Goal: Task Accomplishment & Management: Manage account settings

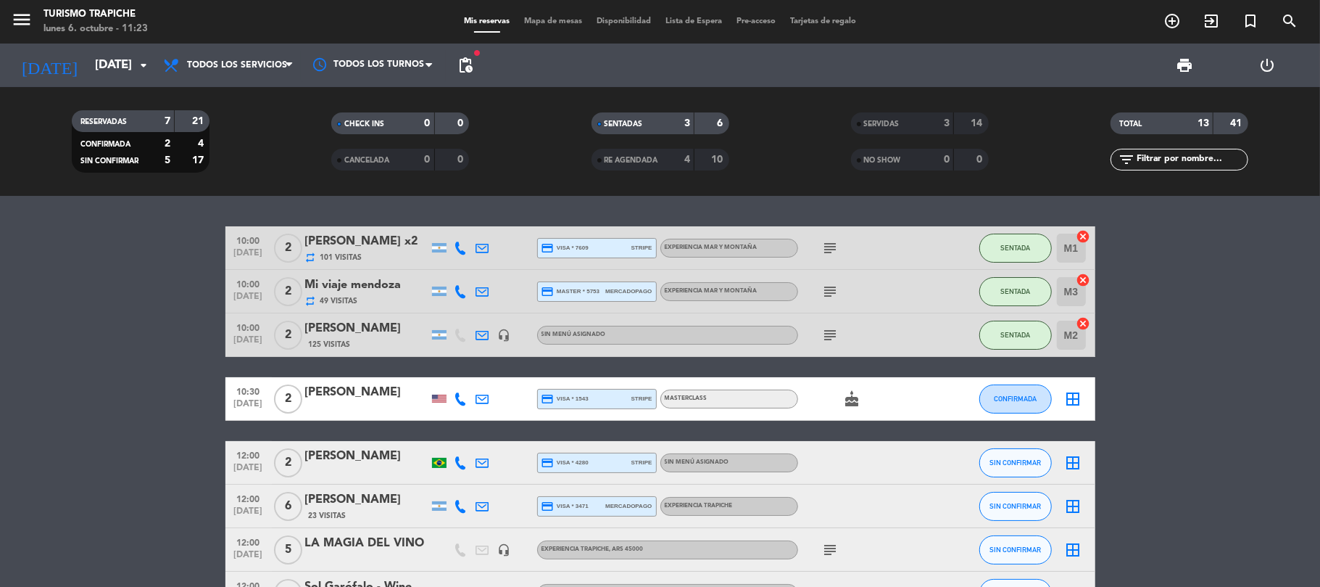
click at [138, 381] on bookings-row "10:00 [DATE] 2 [PERSON_NAME] x2 repeat 101 Visitas credit_card visa * 7609 stri…" at bounding box center [660, 474] width 1320 height 496
click at [137, 265] on bookings-row "10:00 [DATE] 2 [PERSON_NAME] x2 repeat 101 Visitas credit_card visa * 7609 stri…" at bounding box center [660, 474] width 1320 height 496
click at [65, 308] on bookings-row "10:00 [DATE] 2 [PERSON_NAME] x2 repeat 101 Visitas credit_card visa * 7609 stri…" at bounding box center [660, 474] width 1320 height 496
click at [91, 70] on input "[DATE]" at bounding box center [166, 65] width 157 height 28
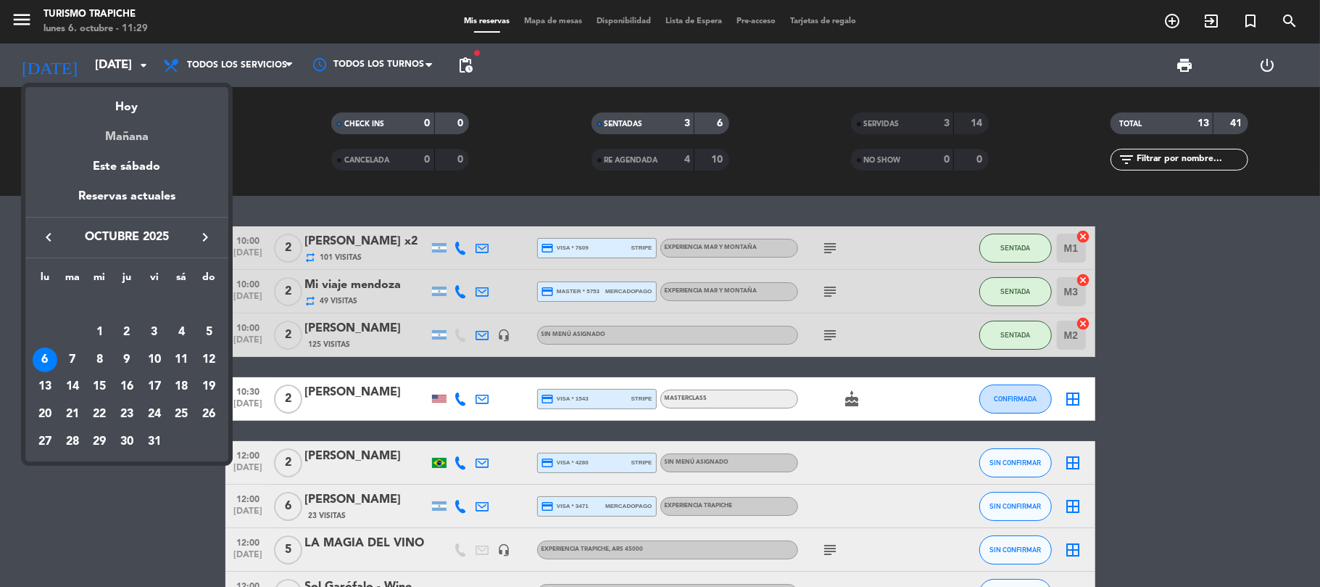
click at [139, 129] on div "Mañana" at bounding box center [126, 132] width 203 height 30
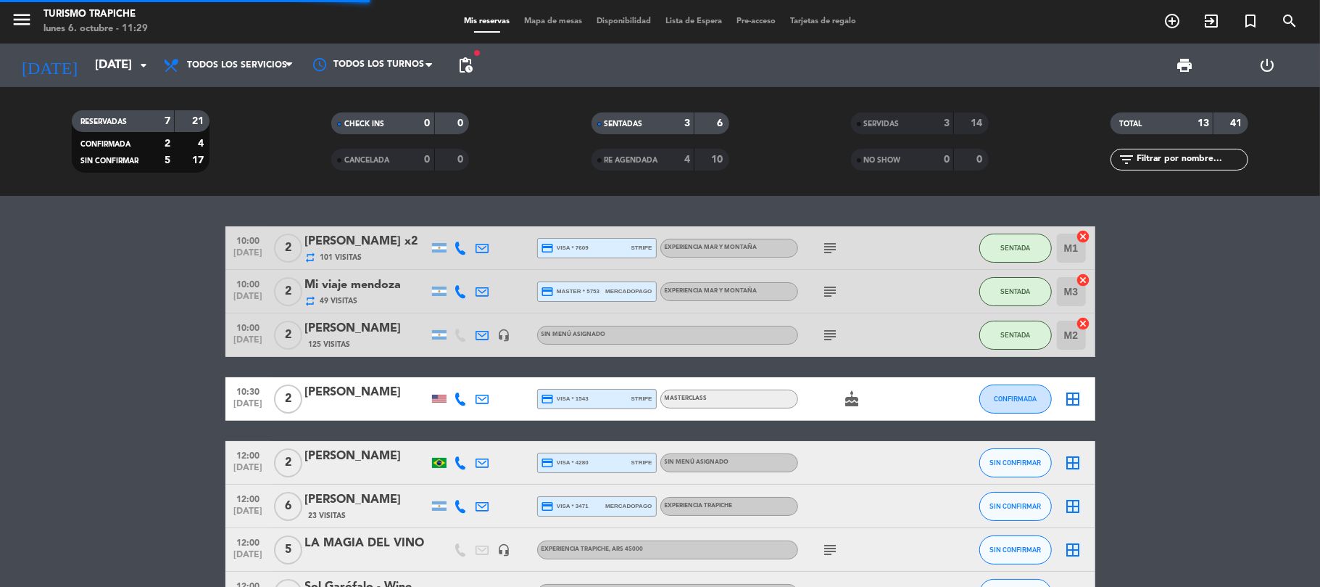
click at [111, 381] on bookings-row "10:00 [DATE] 2 [PERSON_NAME] x2 repeat 101 Visitas credit_card visa * 7609 stri…" at bounding box center [660, 474] width 1320 height 496
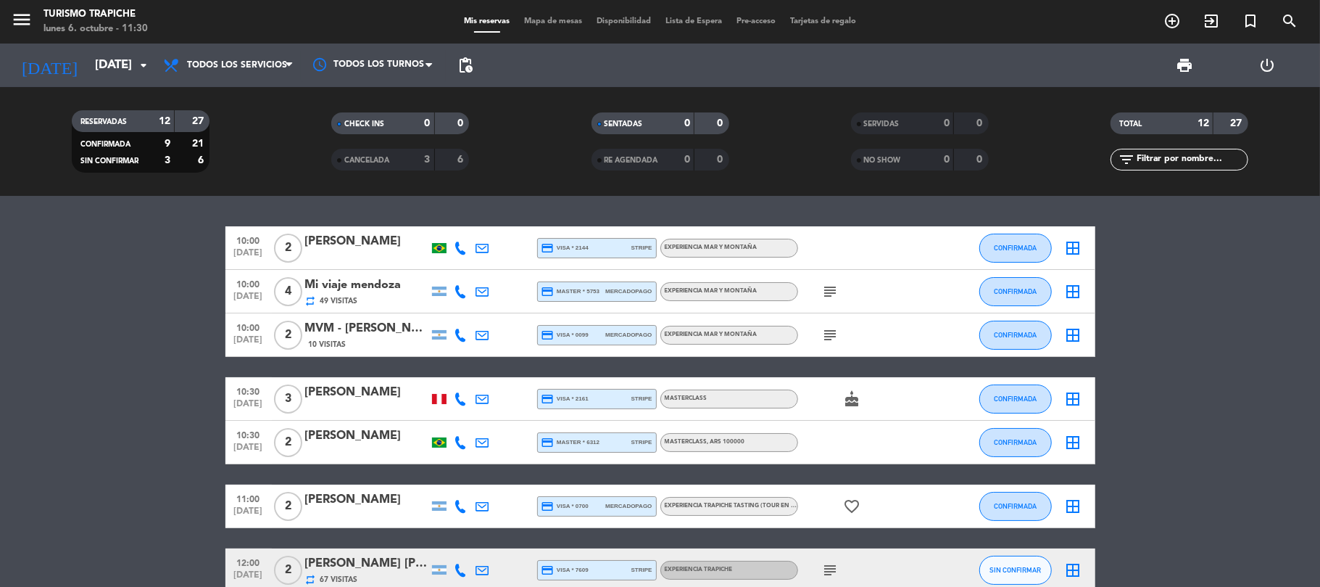
click at [120, 378] on bookings-row "10:00 [DATE] 2 [PERSON_NAME] credit_card visa * 2144 stripe EXPERIENCIA MAR Y M…" at bounding box center [660, 527] width 1320 height 603
click at [82, 413] on bookings-row "10:00 [DATE] 2 [PERSON_NAME] credit_card visa * 2144 stripe EXPERIENCIA MAR Y M…" at bounding box center [660, 527] width 1320 height 603
click at [38, 52] on icon "[DATE]" at bounding box center [49, 65] width 77 height 32
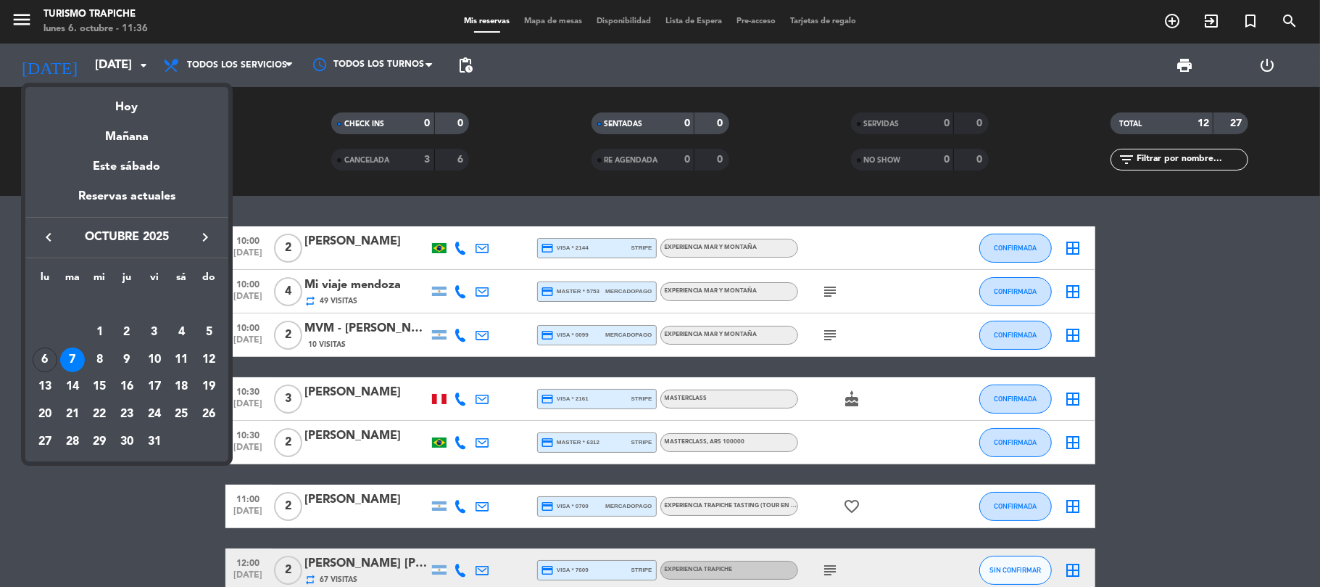
drag, startPoint x: 109, startPoint y: 102, endPoint x: 116, endPoint y: 134, distance: 32.7
click at [109, 104] on div "Hoy" at bounding box center [126, 102] width 203 height 30
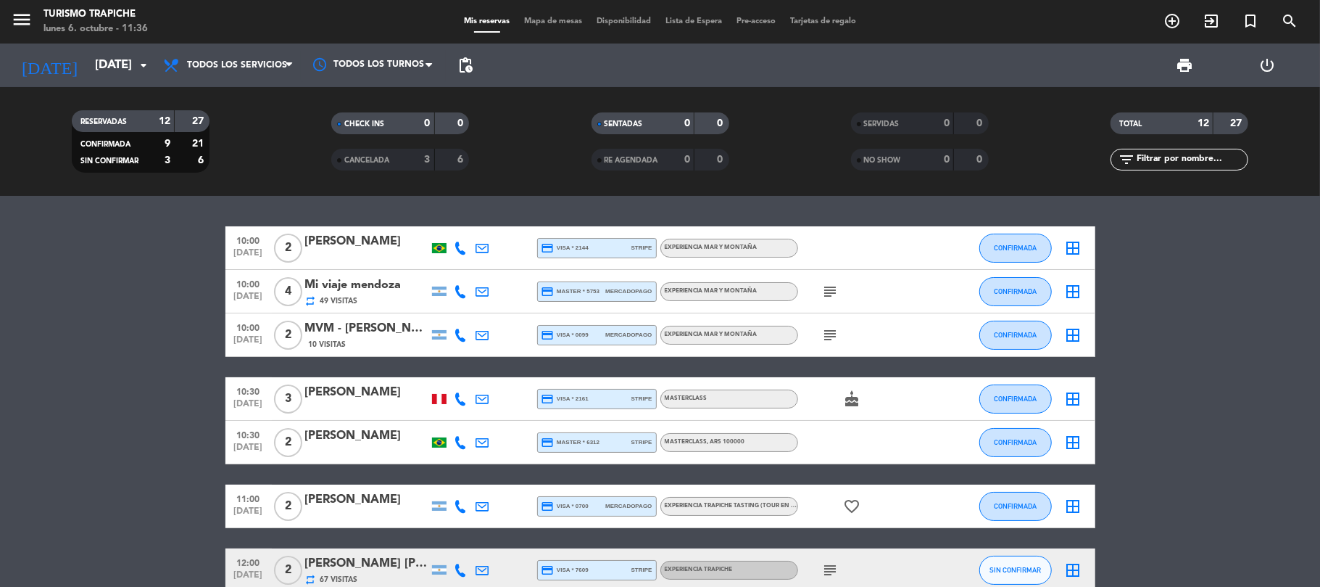
type input "[DATE]"
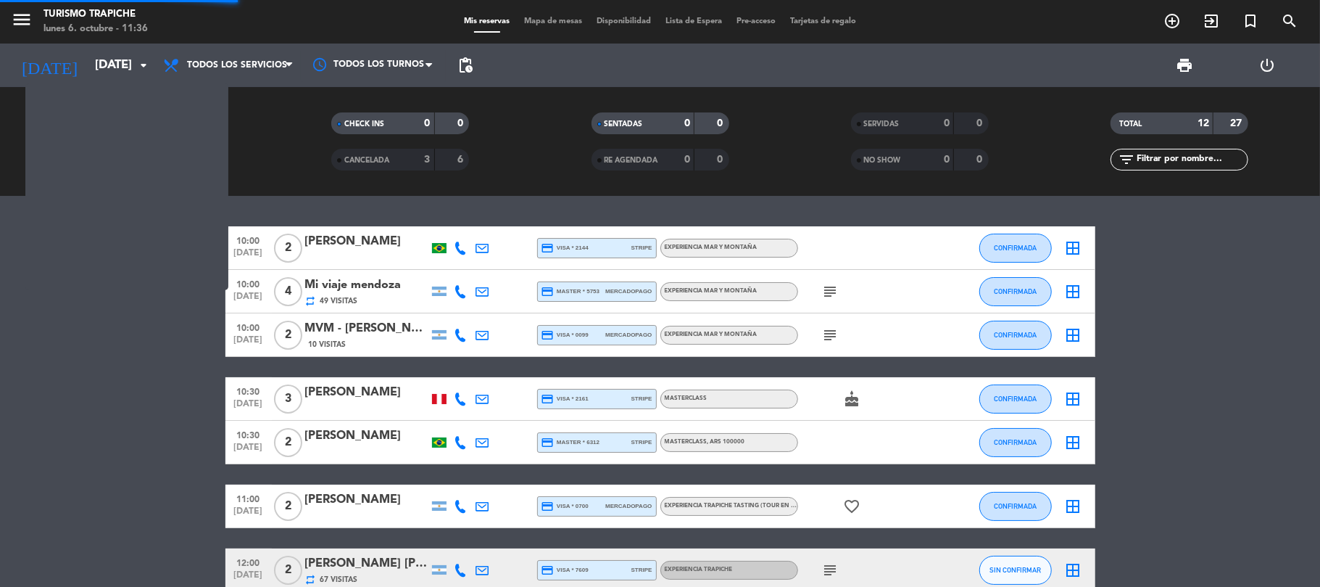
click at [104, 352] on bookings-row "10:00 [DATE] 2 [PERSON_NAME] credit_card visa * 2144 stripe EXPERIENCIA MAR Y M…" at bounding box center [660, 527] width 1320 height 603
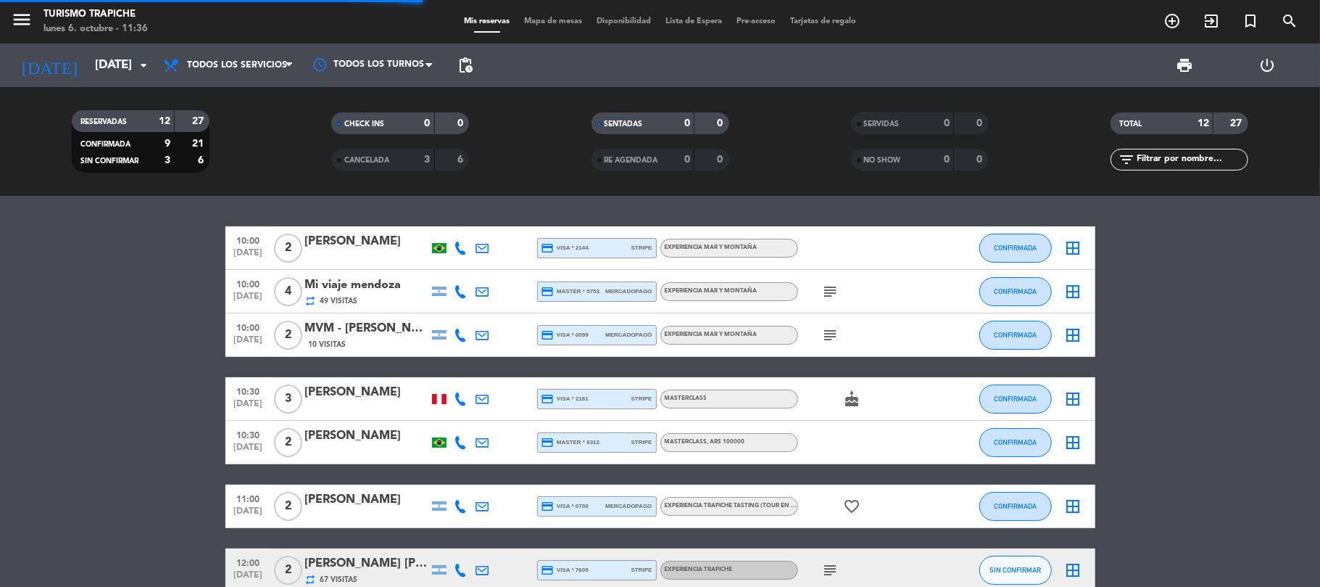
drag, startPoint x: 94, startPoint y: 462, endPoint x: 173, endPoint y: 471, distance: 79.5
click at [102, 463] on bookings-row "10:00 [DATE] 2 [PERSON_NAME] credit_card visa * 2144 stripe EXPERIENCIA MAR Y M…" at bounding box center [660, 527] width 1320 height 603
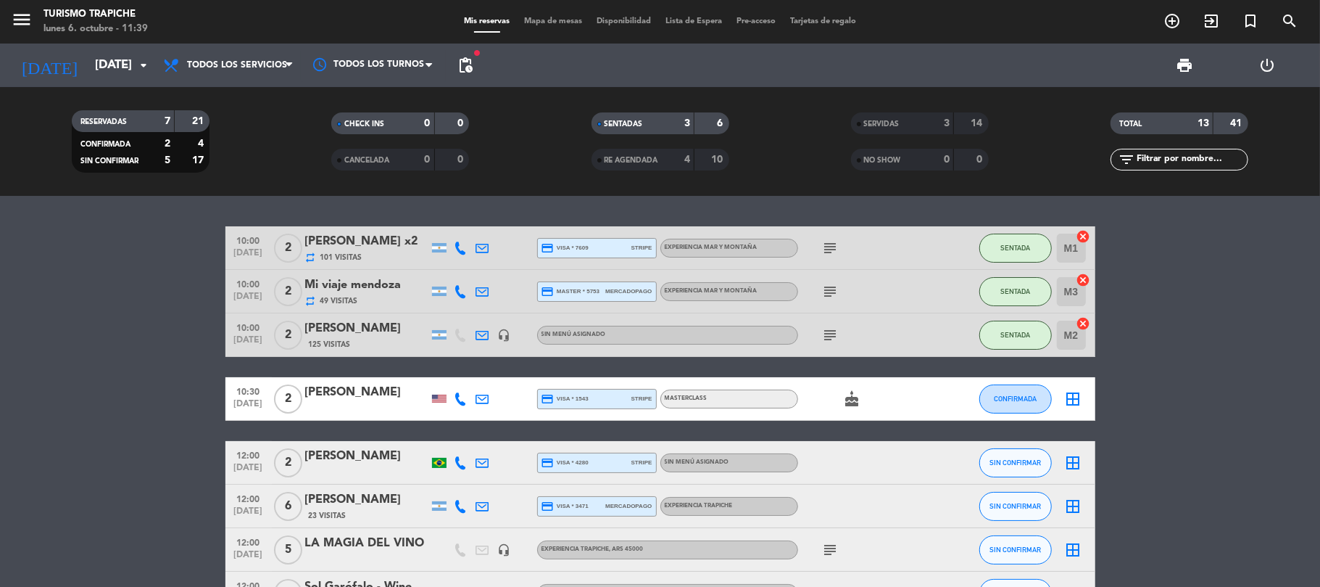
click at [112, 384] on bookings-row "10:00 [DATE] 2 [PERSON_NAME] x2 repeat 101 Visitas credit_card visa * 7609 stri…" at bounding box center [660, 474] width 1320 height 496
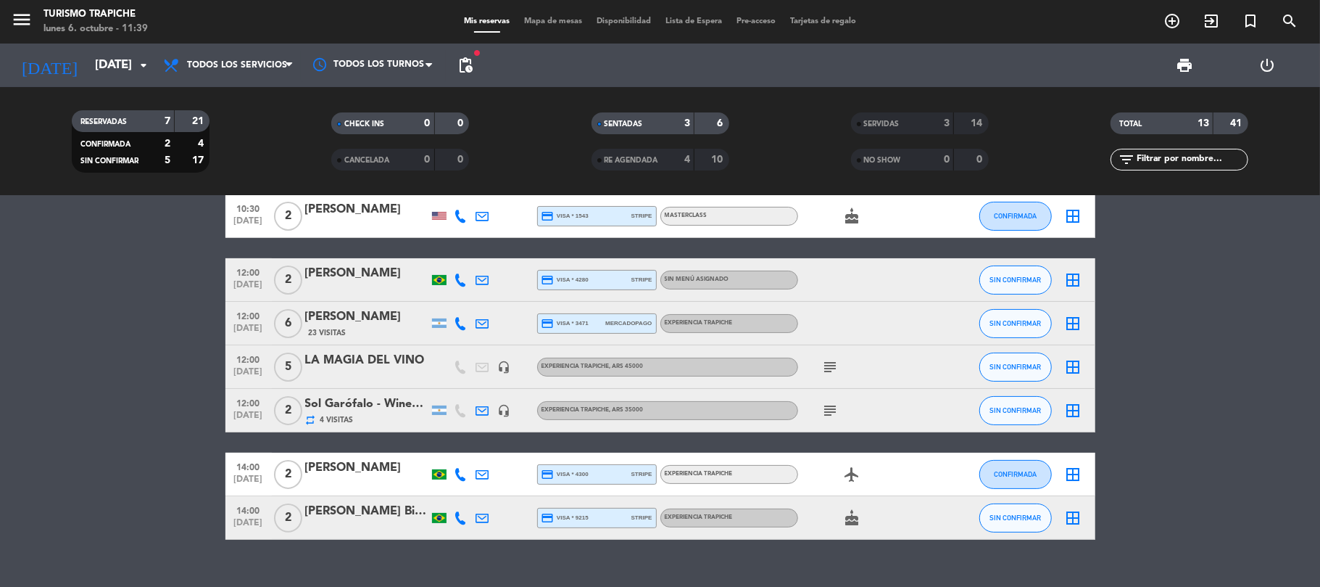
scroll to position [193, 0]
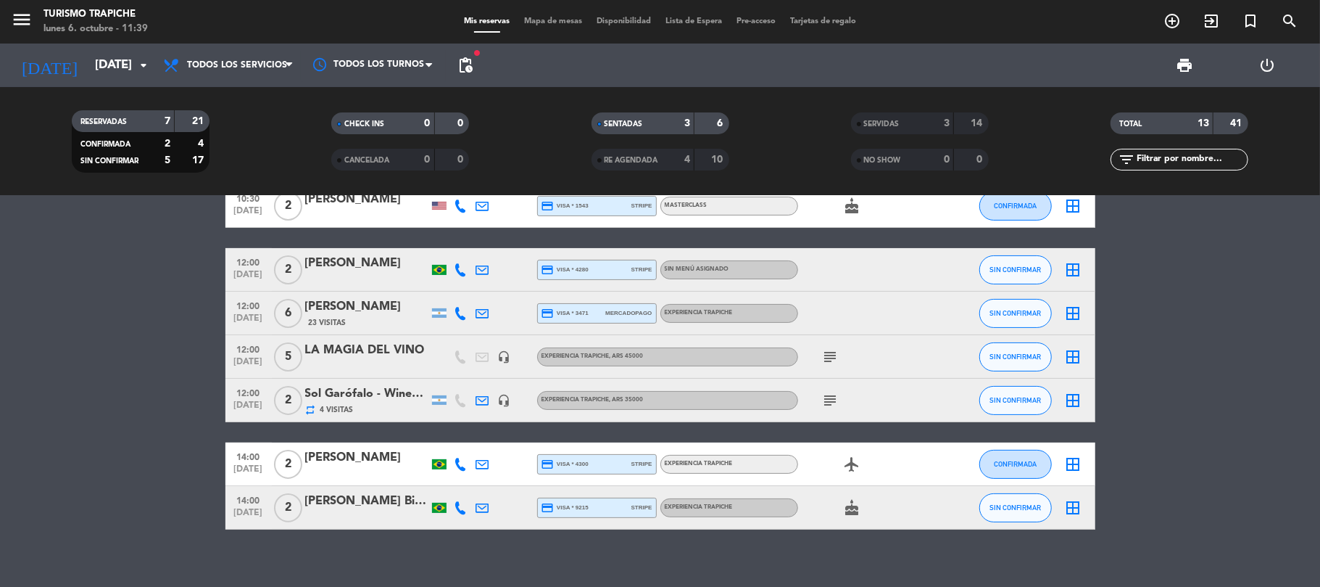
click at [175, 403] on bookings-row "10:00 [DATE] 2 [PERSON_NAME] x2 repeat 101 Visitas credit_card visa * 7609 stri…" at bounding box center [660, 281] width 1320 height 496
click at [395, 400] on div "Sol Garófalo - WineObs" at bounding box center [366, 393] width 123 height 19
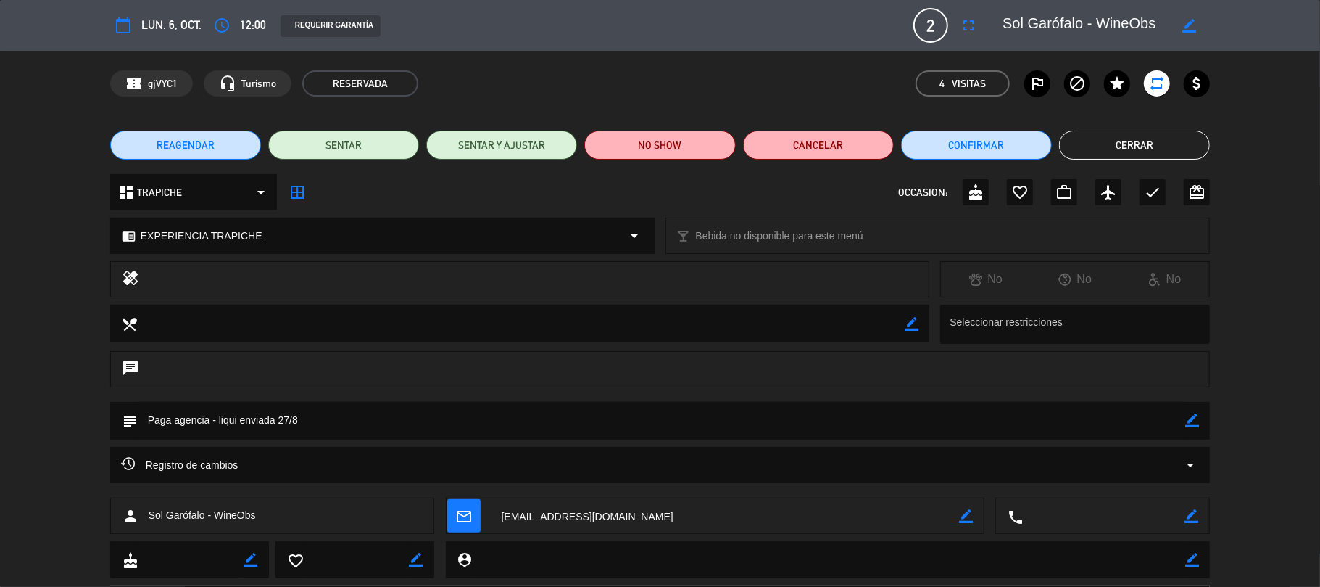
click at [1114, 145] on button "Cerrar" at bounding box center [1134, 145] width 151 height 29
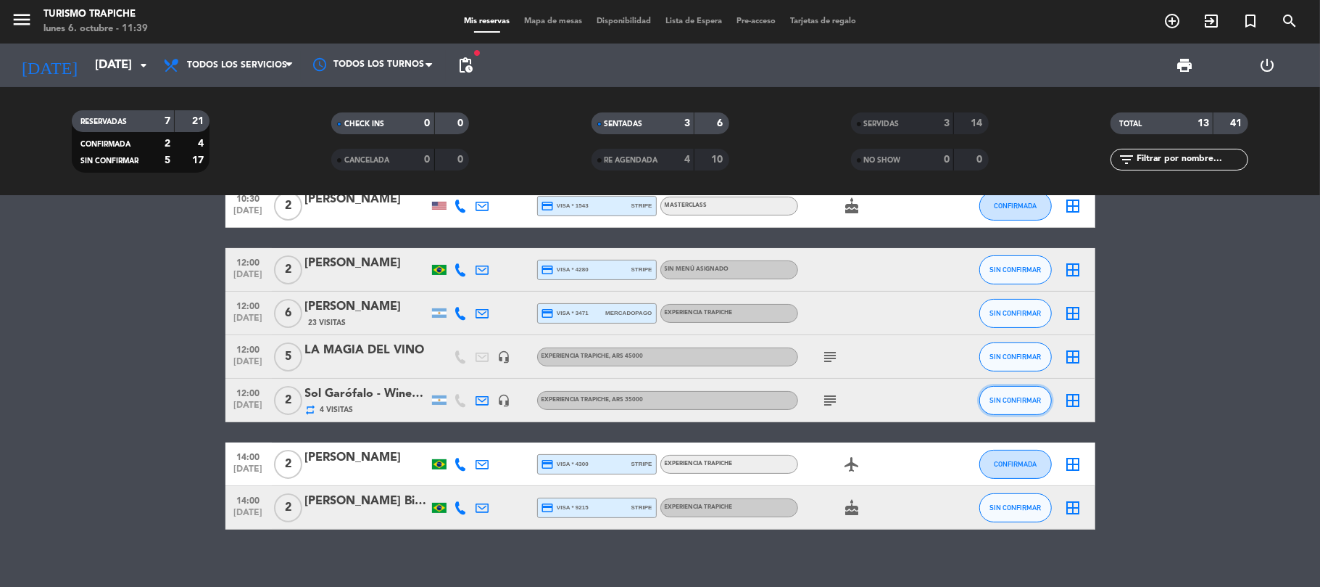
click at [993, 396] on span "SIN CONFIRMAR" at bounding box center [1015, 400] width 51 height 8
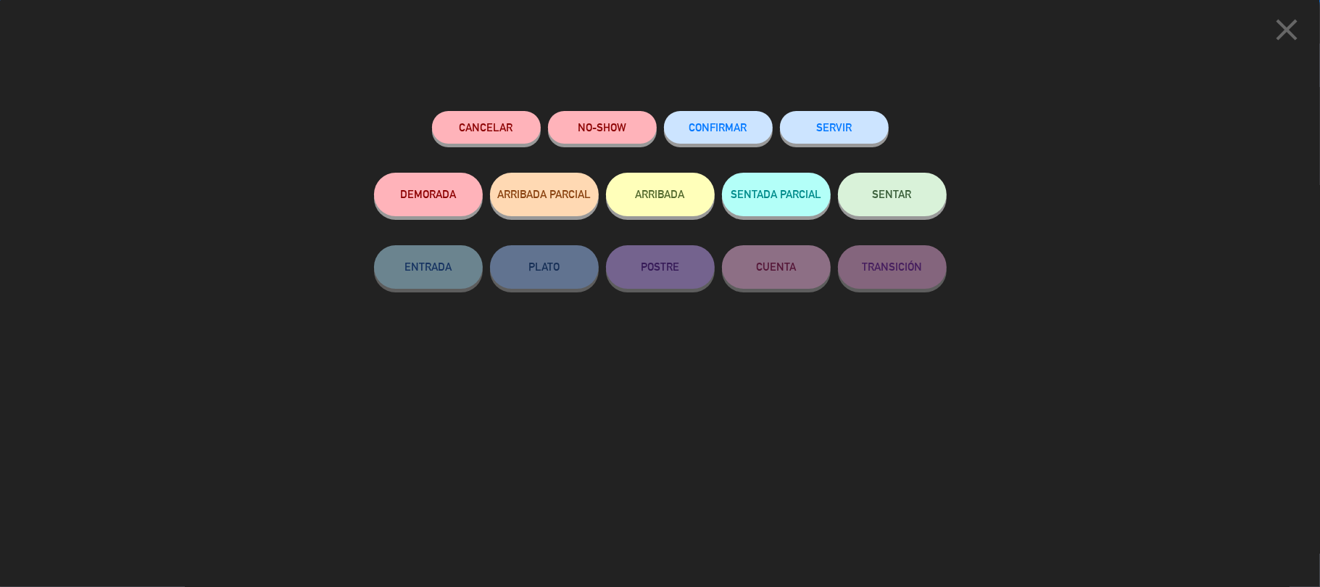
click at [916, 187] on button "SENTAR" at bounding box center [892, 195] width 109 height 44
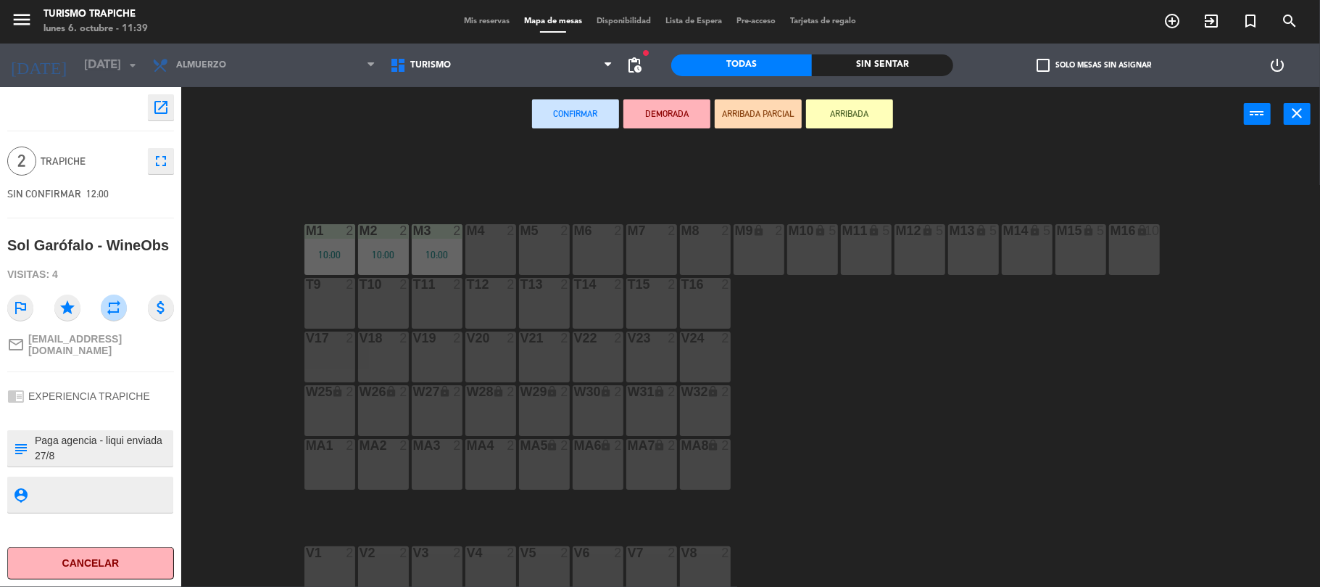
click at [494, 241] on div "M4 2" at bounding box center [490, 249] width 51 height 51
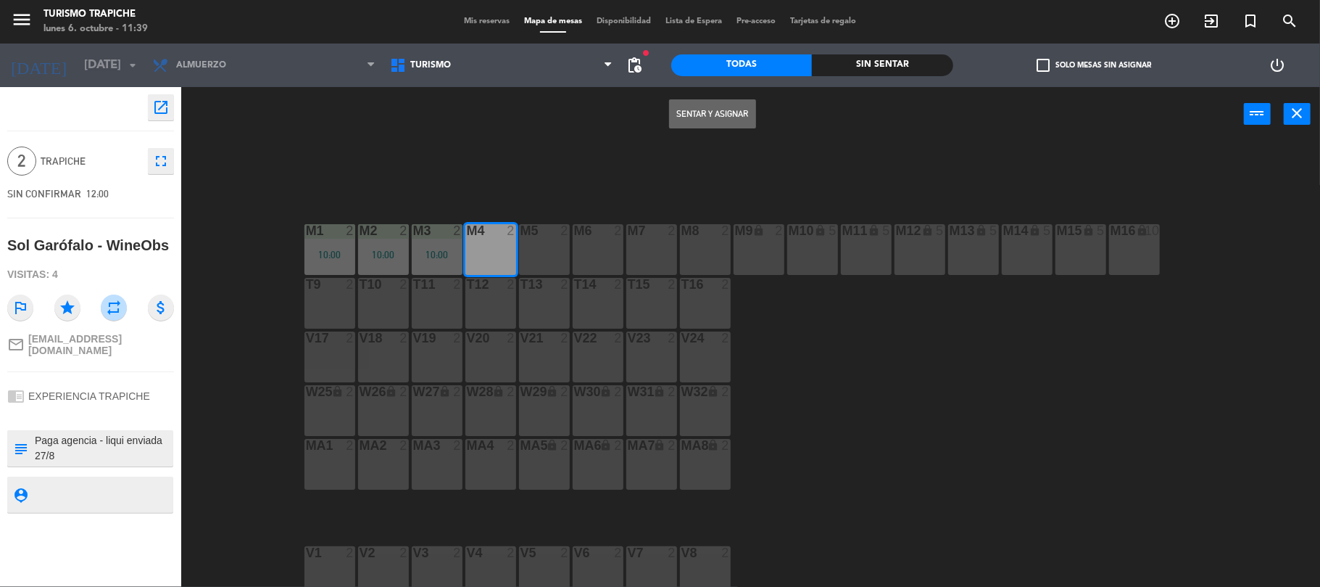
click at [703, 117] on button "Sentar y Asignar" at bounding box center [712, 113] width 87 height 29
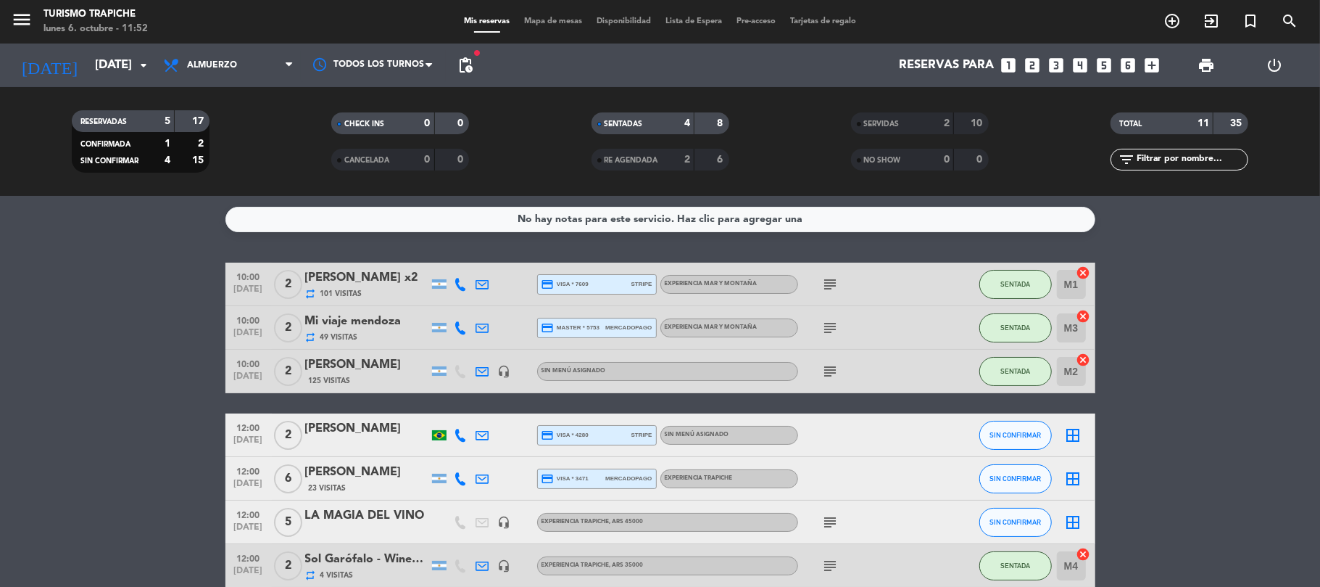
click at [47, 323] on bookings-row "10:00 [DATE] 2 [PERSON_NAME] x2 repeat 101 Visitas credit_card visa * 7609 stri…" at bounding box center [660, 478] width 1320 height 432
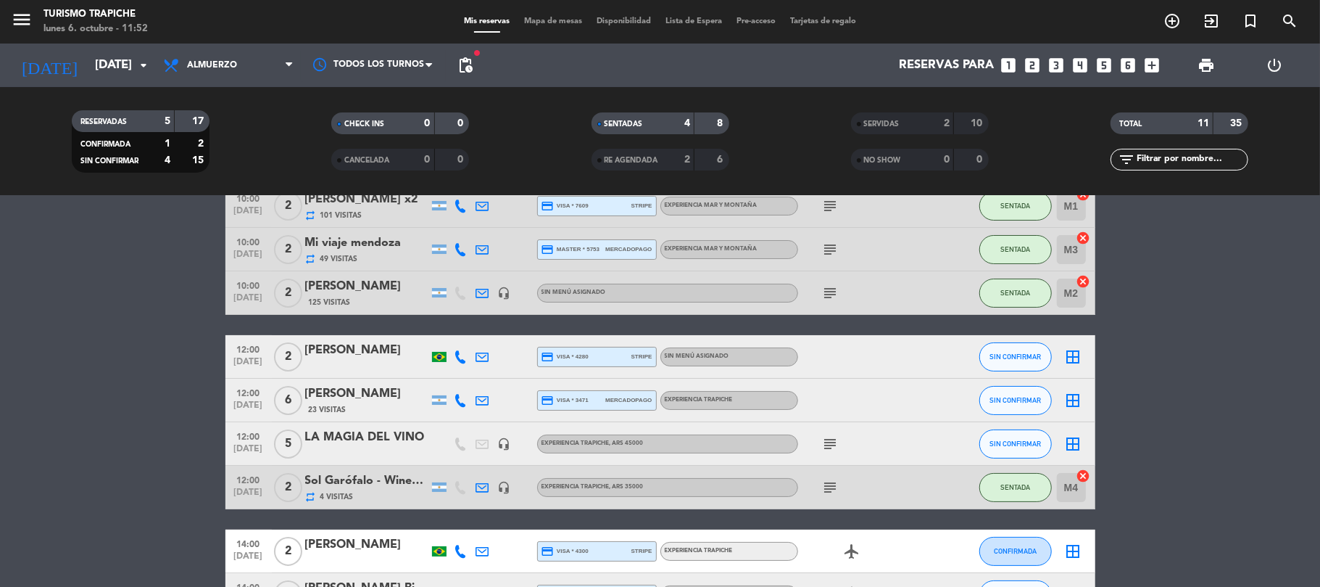
scroll to position [180, 0]
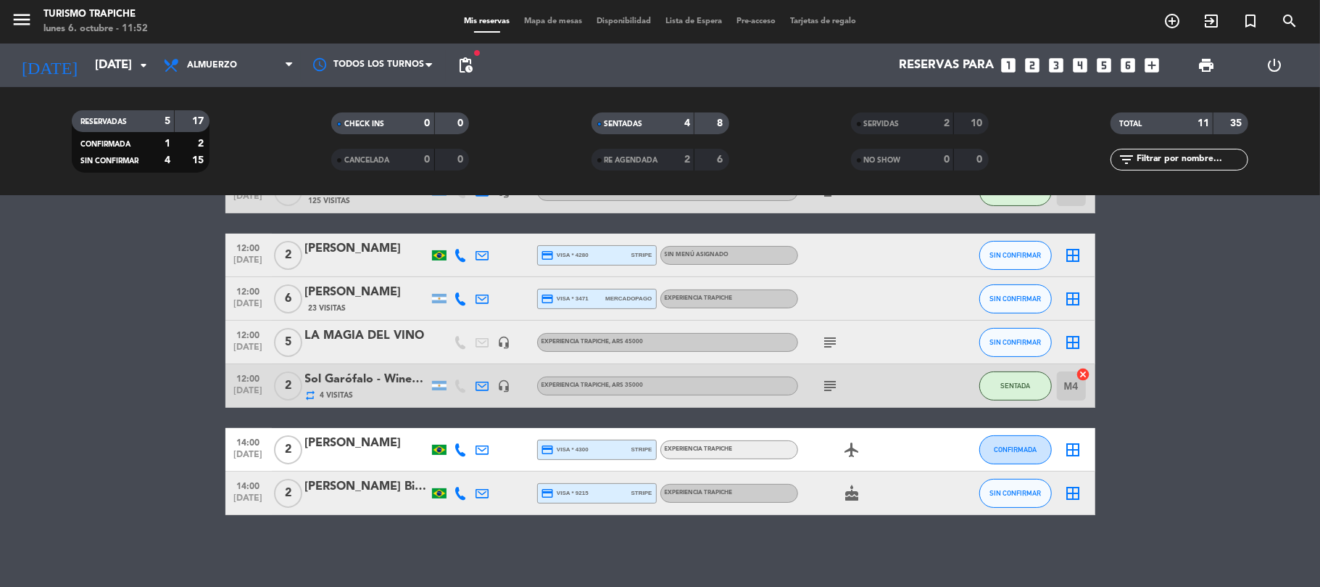
click at [59, 323] on bookings-row "10:00 [DATE] 2 [PERSON_NAME] x2 repeat 101 Visitas credit_card visa * 7609 stri…" at bounding box center [660, 299] width 1320 height 432
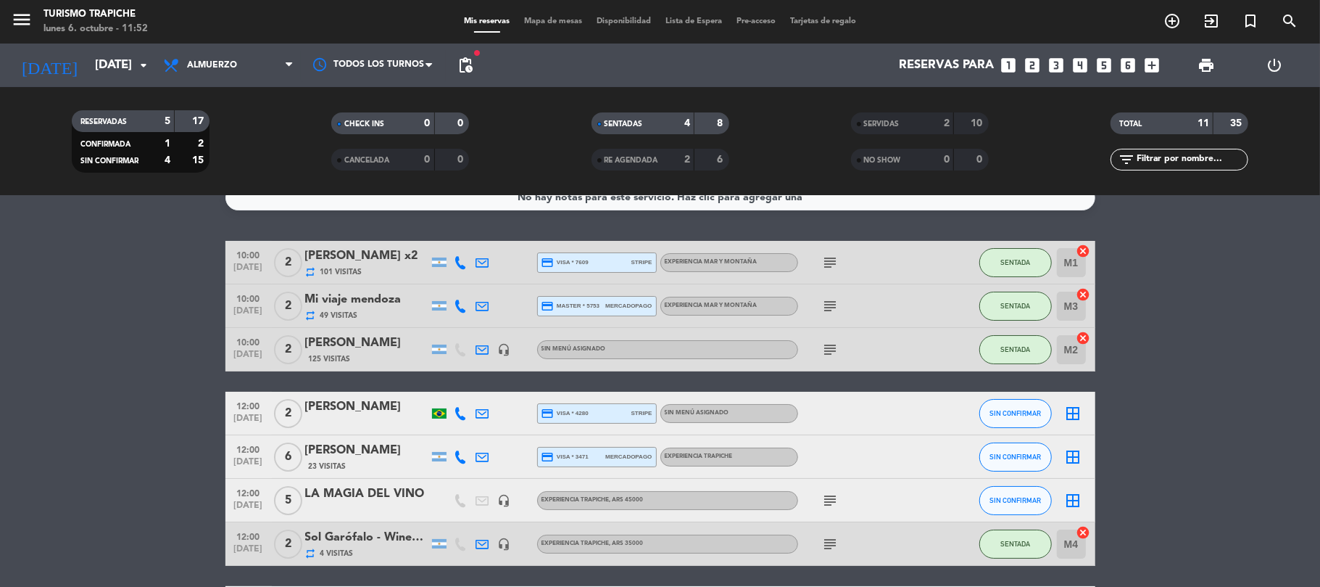
scroll to position [0, 0]
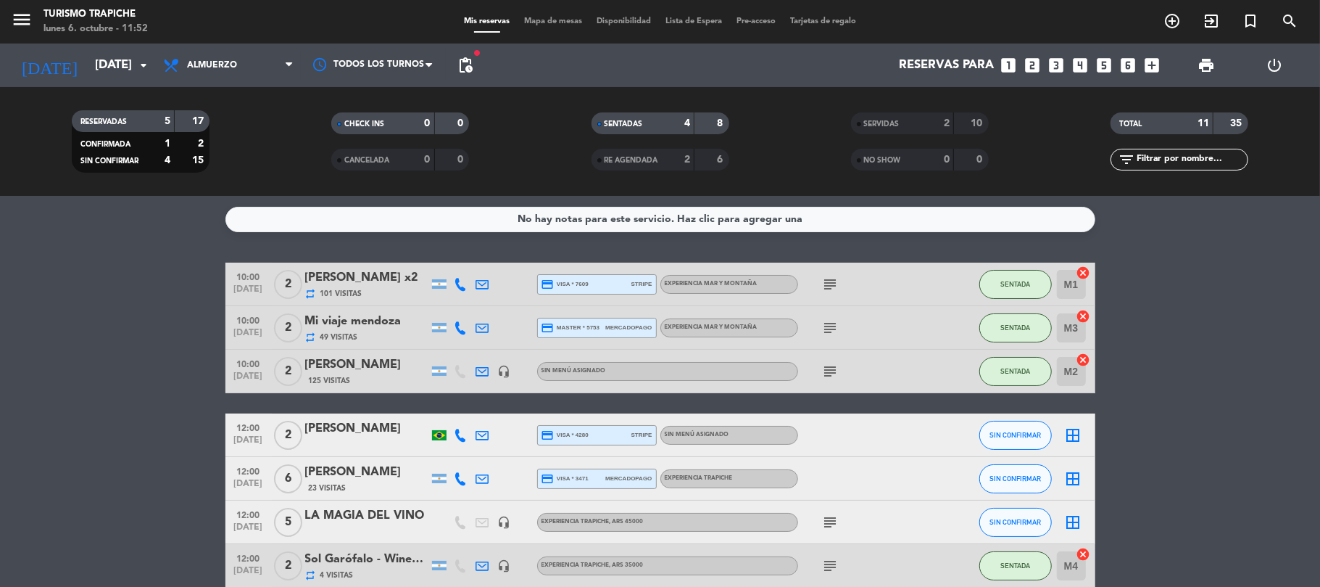
click at [123, 349] on bookings-row "10:00 [DATE] 2 [PERSON_NAME] x2 repeat 101 Visitas credit_card visa * 7609 stri…" at bounding box center [660, 478] width 1320 height 432
click at [88, 65] on input "[DATE]" at bounding box center [166, 65] width 157 height 28
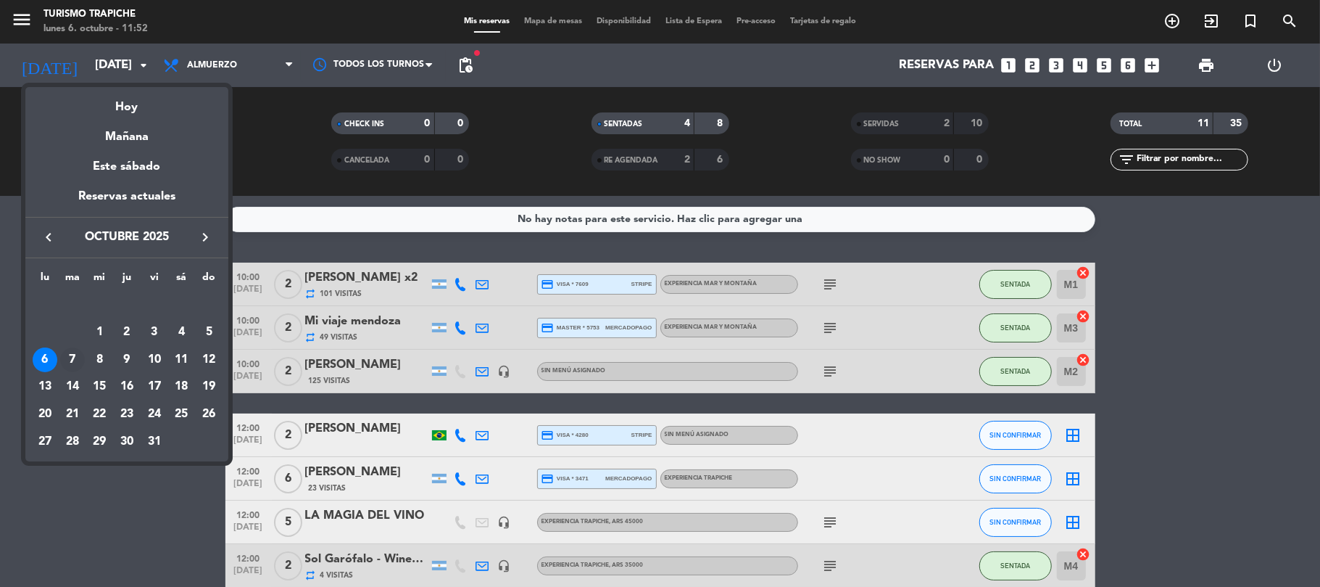
click at [70, 358] on div "7" at bounding box center [72, 359] width 25 height 25
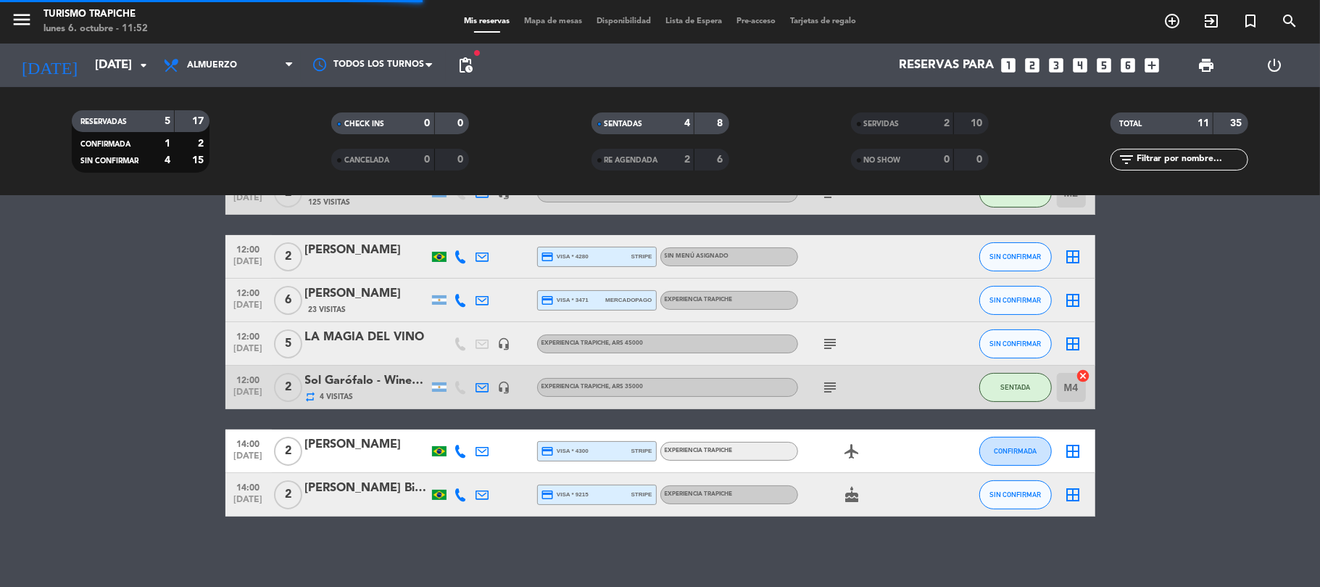
scroll to position [180, 0]
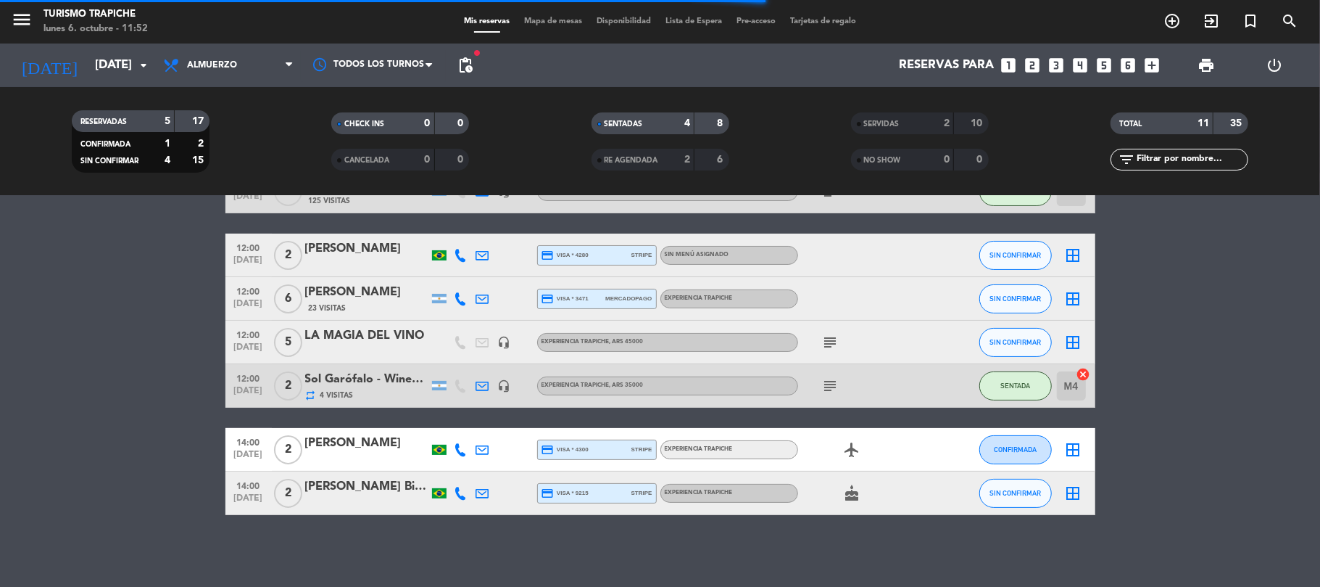
click at [99, 394] on bookings-row "10:00 [DATE] 2 [PERSON_NAME] x2 repeat 101 Visitas credit_card visa * 7609 stri…" at bounding box center [660, 299] width 1320 height 432
click at [268, 64] on span "Almuerzo" at bounding box center [228, 65] width 145 height 32
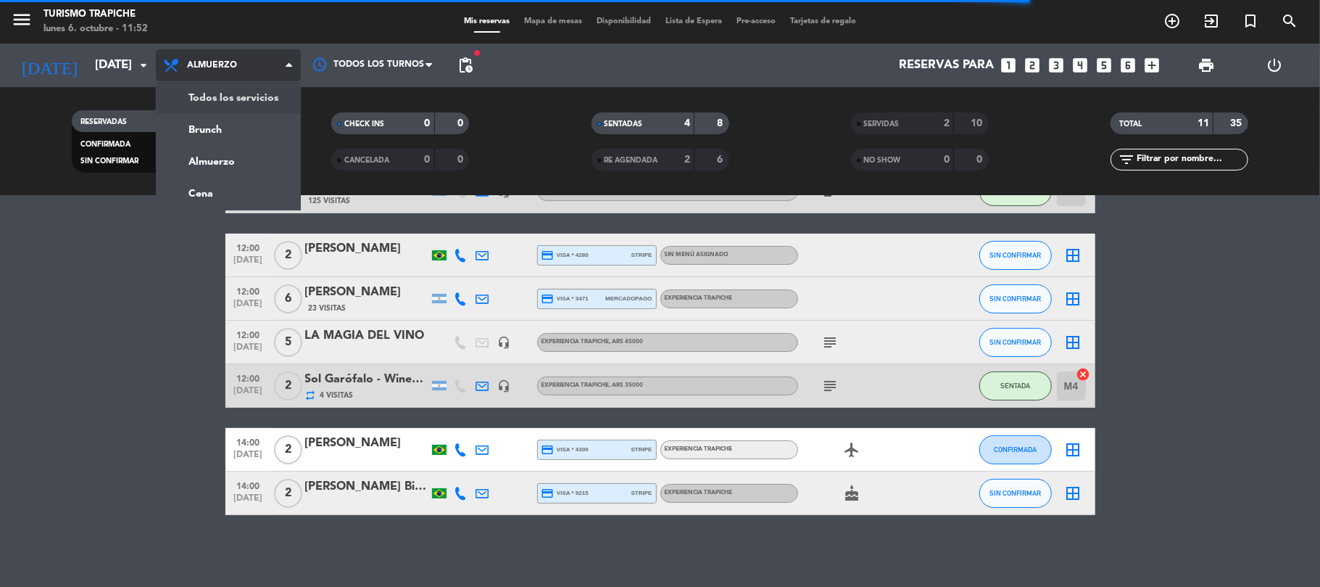
click at [256, 103] on div "menu Turismo Trapiche [DATE] 6. octubre - 11:52 Mis reservas Mapa de mesas Disp…" at bounding box center [660, 98] width 1320 height 196
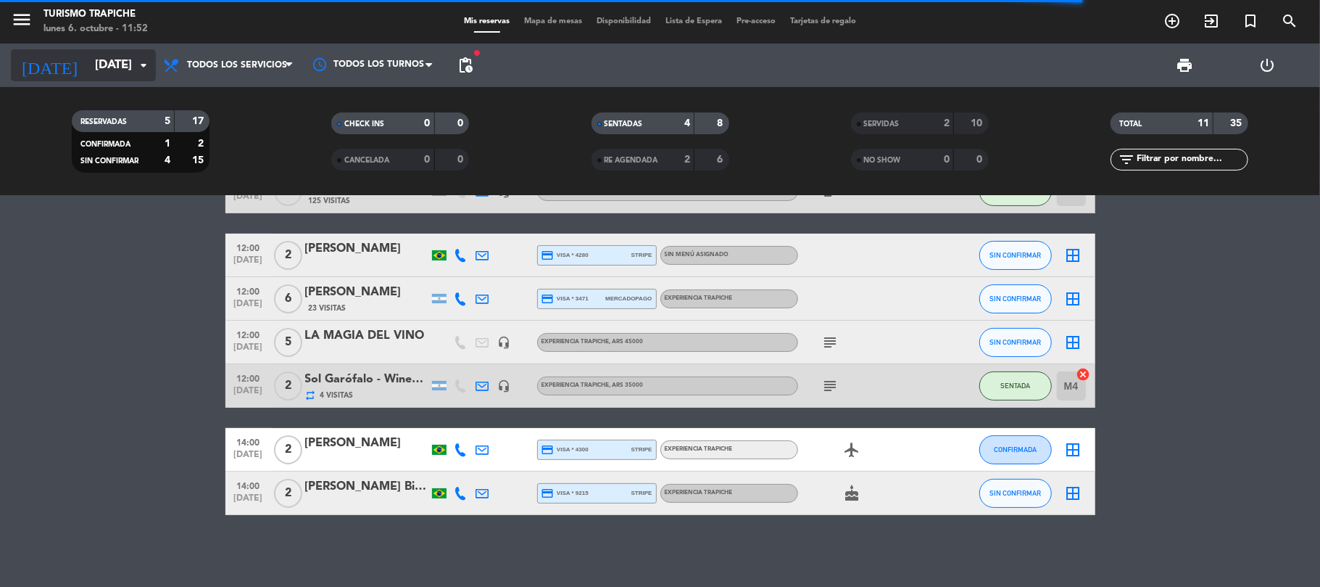
click at [88, 67] on input "[DATE]" at bounding box center [166, 65] width 157 height 28
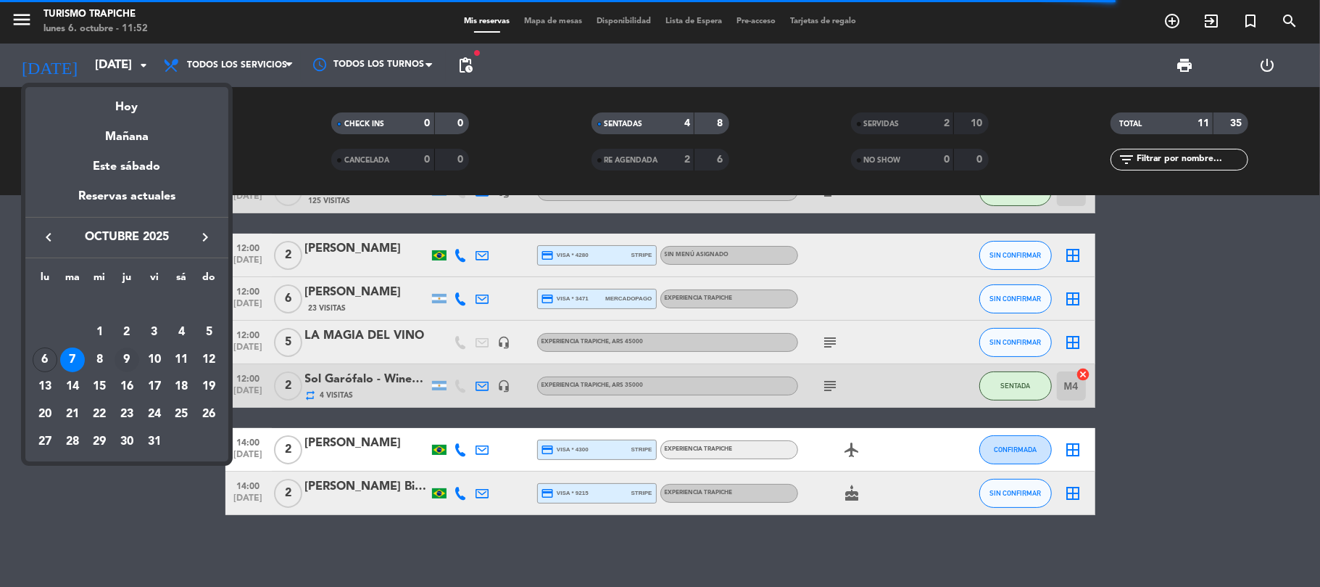
click at [129, 363] on div "9" at bounding box center [127, 359] width 25 height 25
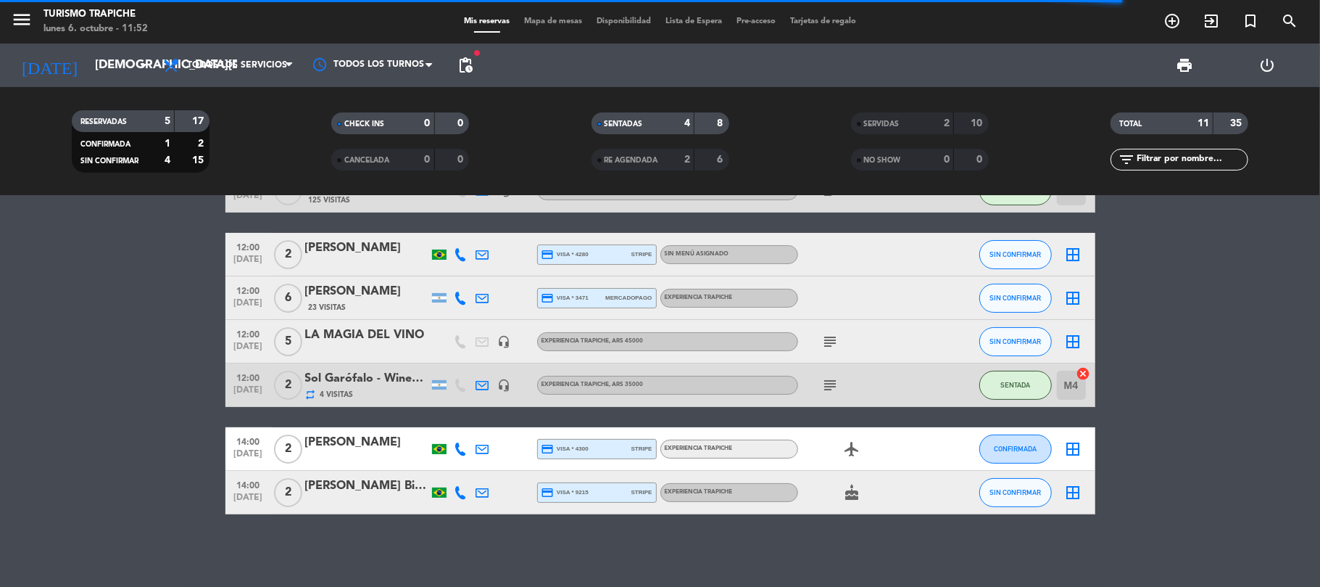
scroll to position [144, 0]
click at [126, 364] on bookings-row "10:00 [DATE] 2 [PERSON_NAME] x2 repeat 101 Visitas credit_card visa * 7609 stri…" at bounding box center [660, 299] width 1320 height 432
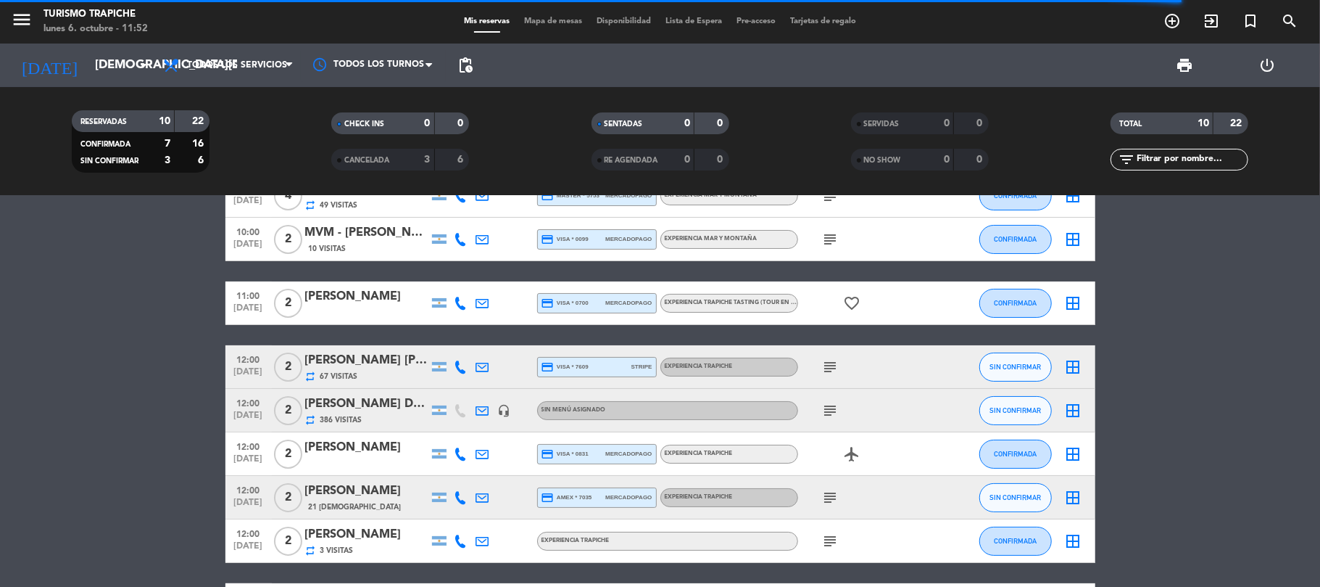
scroll to position [0, 0]
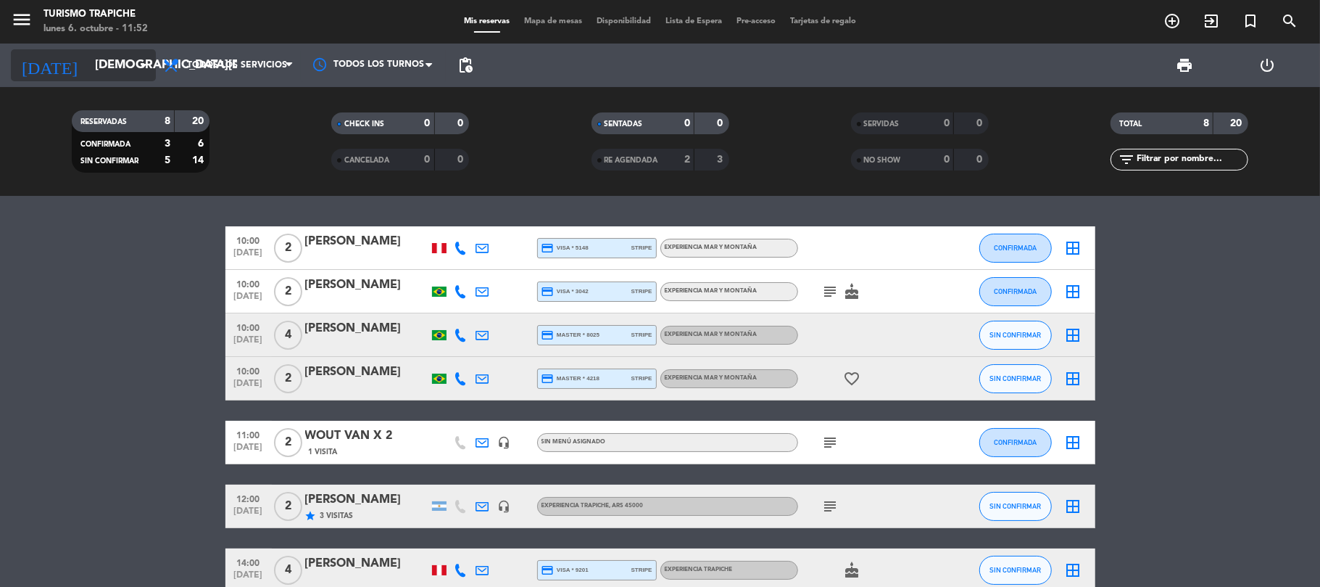
click at [20, 71] on icon "[DATE]" at bounding box center [49, 65] width 77 height 32
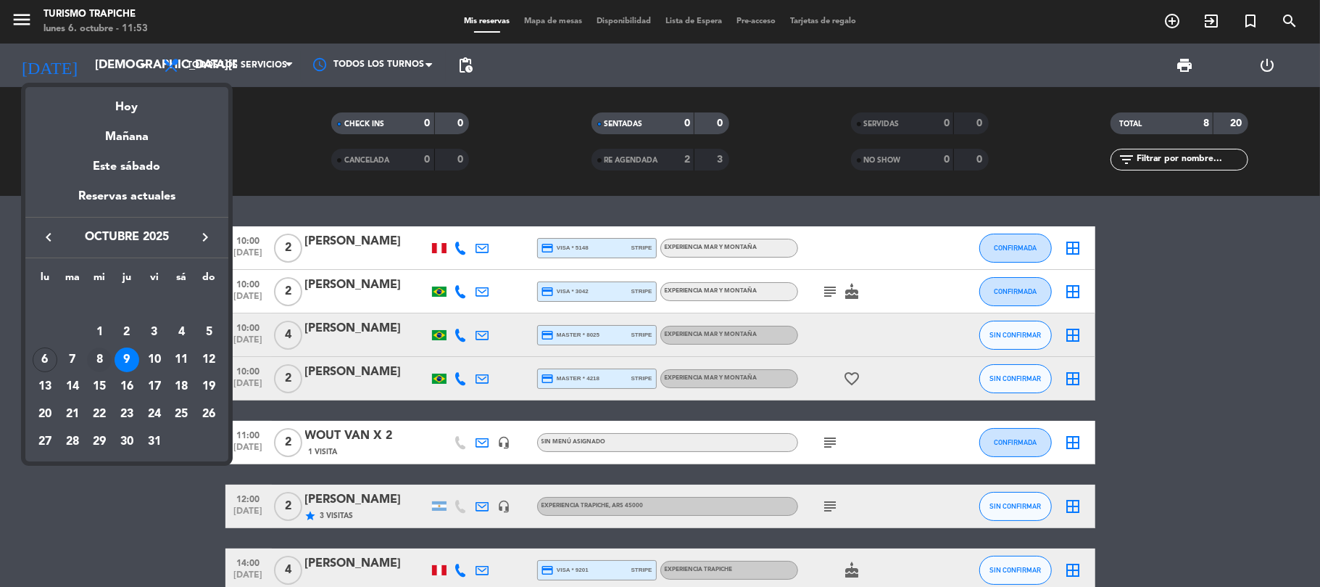
click at [102, 352] on div "8" at bounding box center [99, 359] width 25 height 25
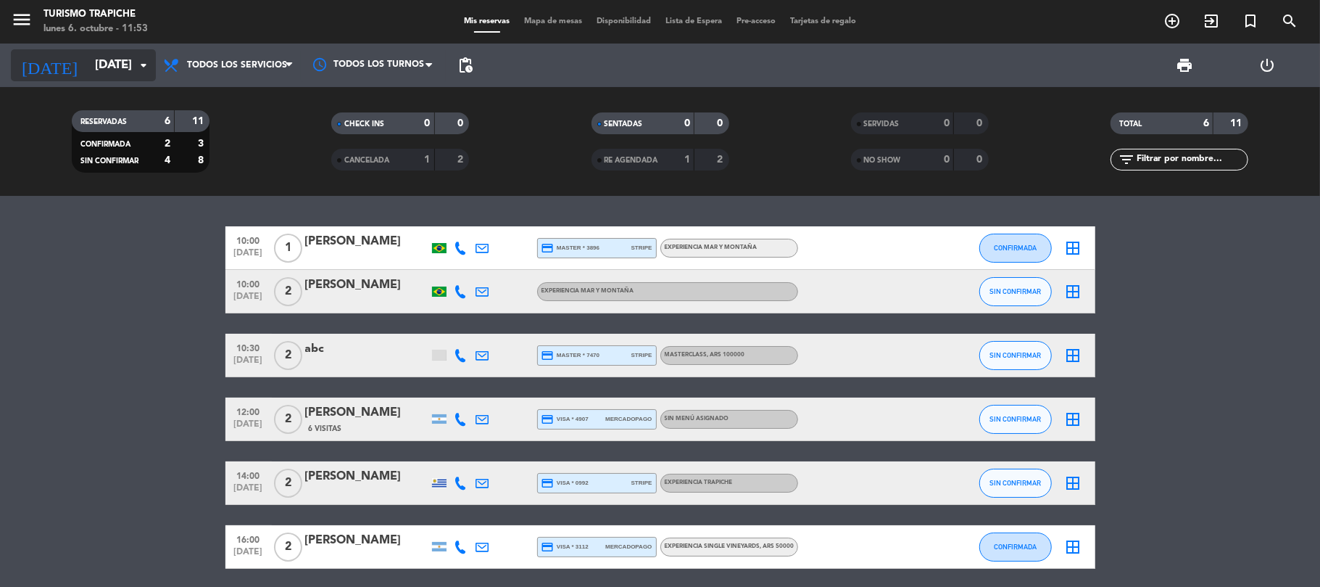
click at [88, 59] on input "[DATE]" at bounding box center [166, 65] width 157 height 28
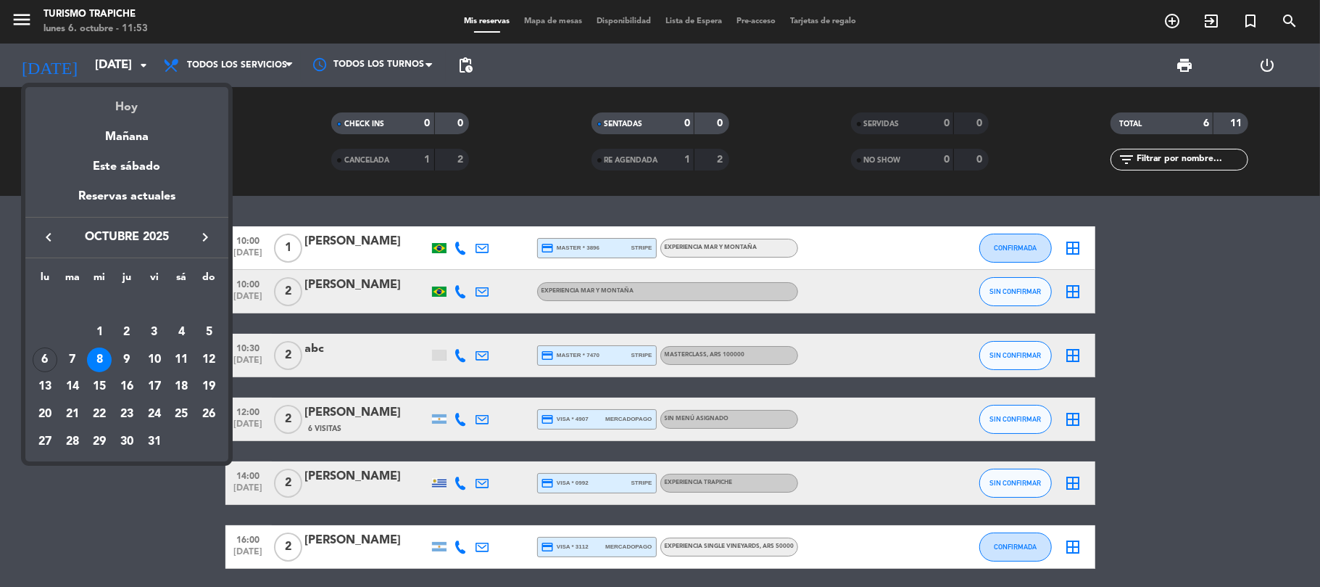
click at [123, 100] on div "Hoy" at bounding box center [126, 102] width 203 height 30
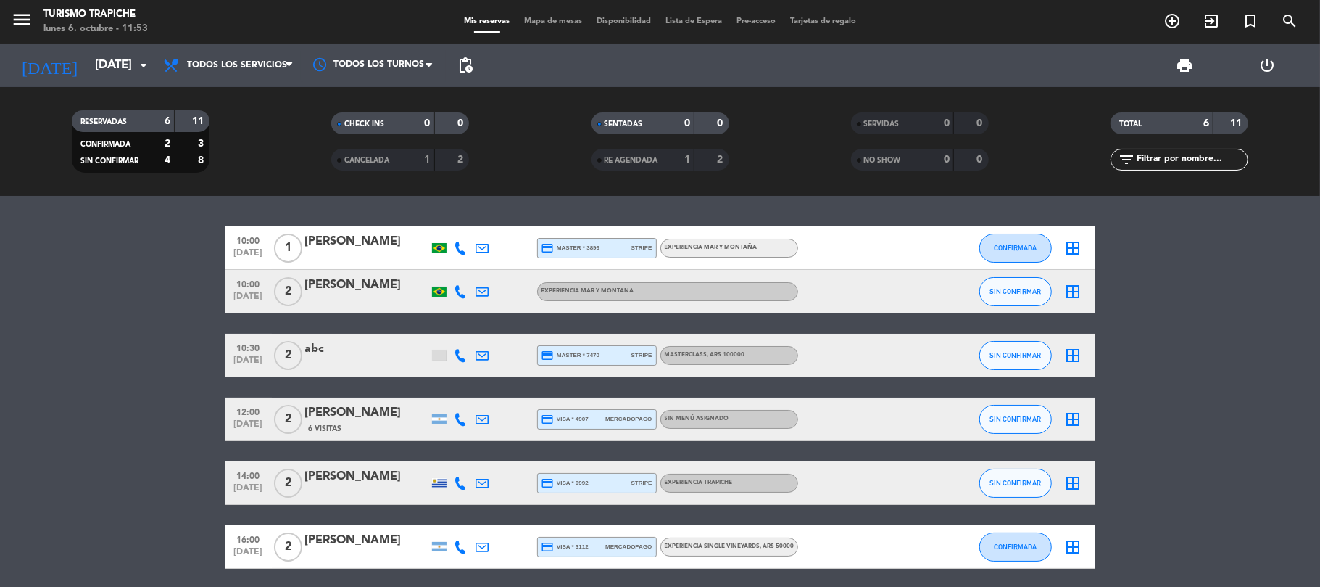
type input "[DATE]"
click at [84, 323] on bookings-row "10:00 [DATE] 1 [PERSON_NAME] credit_card master * 3896 stripe EXPERIENCIA MAR Y…" at bounding box center [660, 397] width 1320 height 342
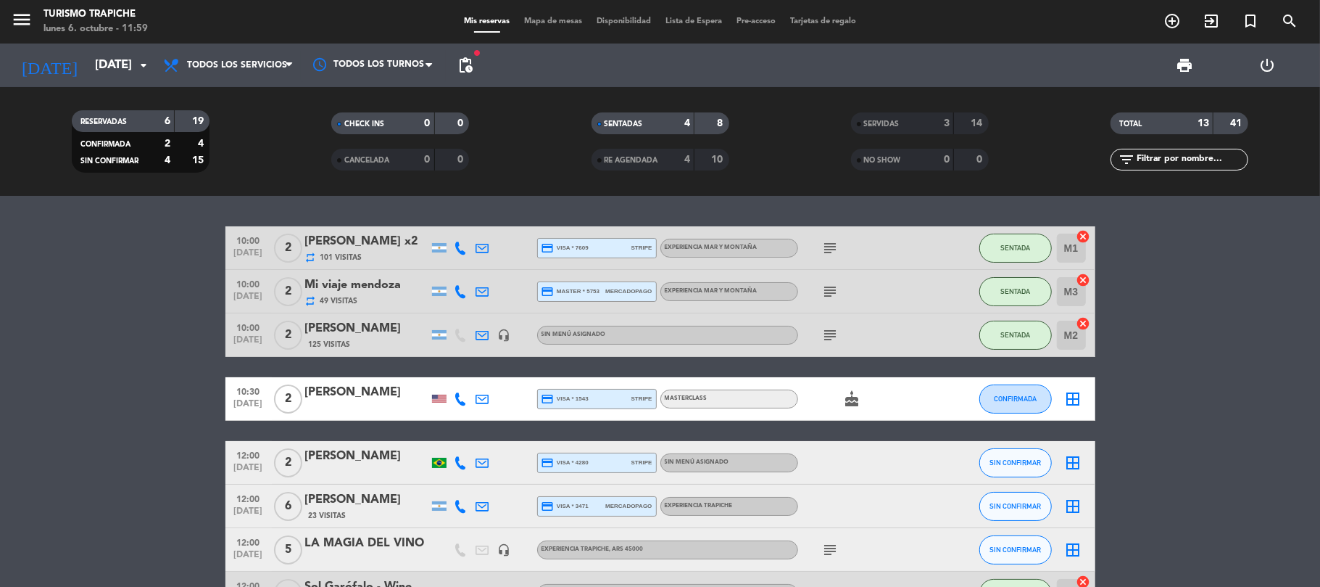
click at [165, 425] on bookings-row "10:00 [DATE] 2 [PERSON_NAME] x2 repeat 101 Visitas credit_card visa * 7609 stri…" at bounding box center [660, 474] width 1320 height 496
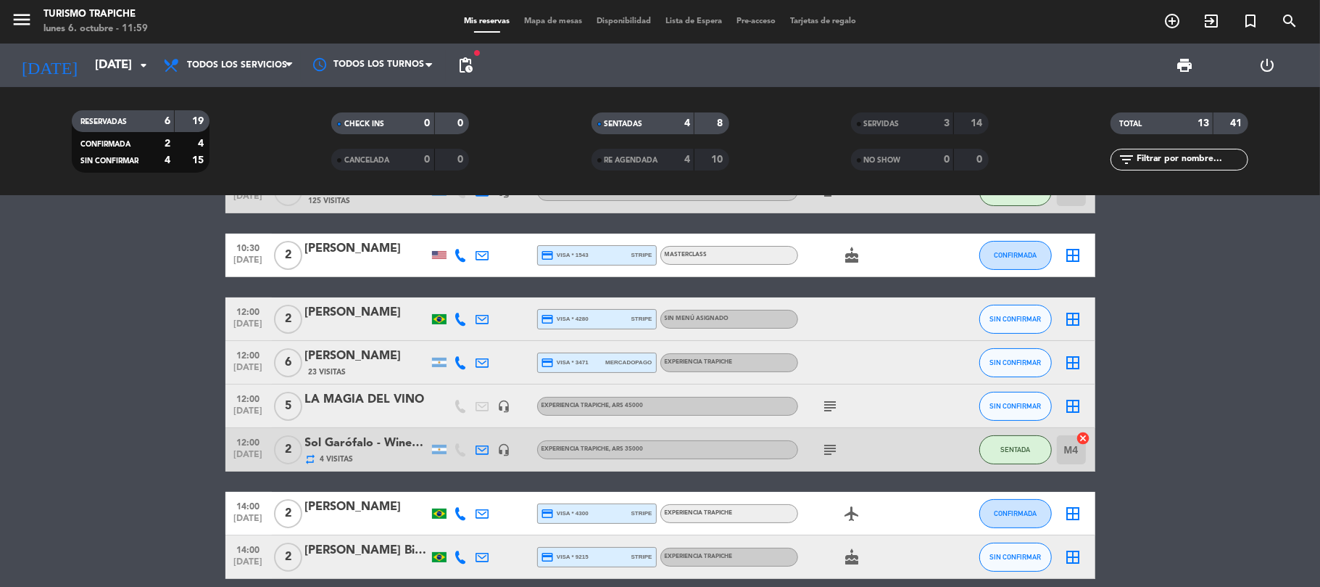
scroll to position [96, 0]
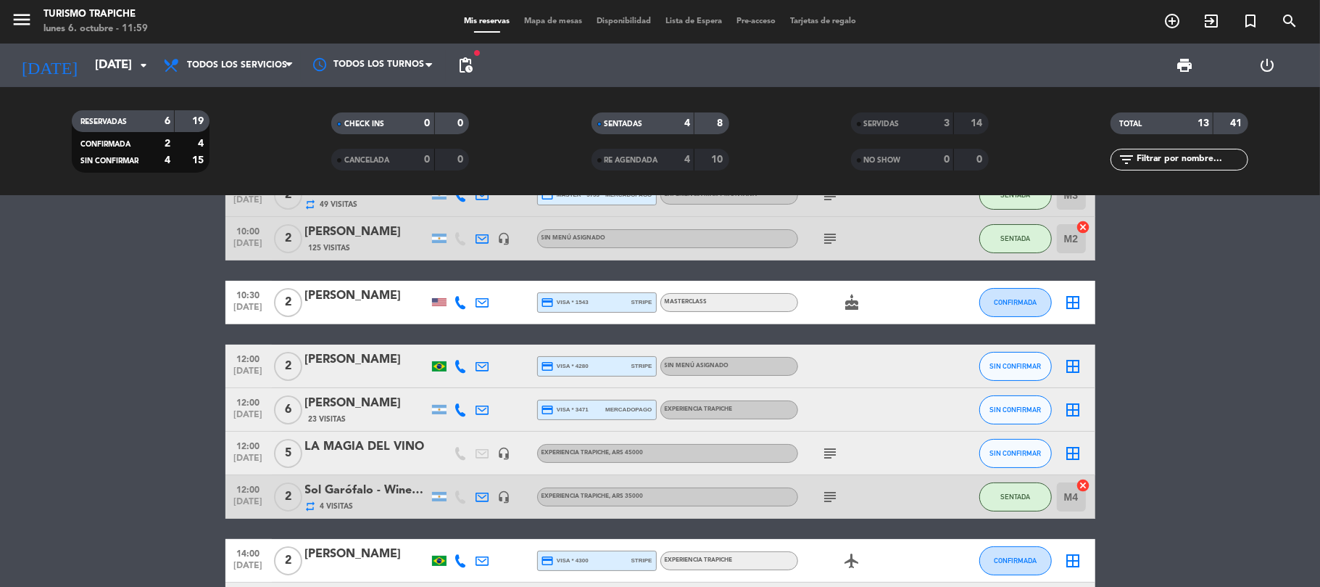
click at [386, 418] on div "23 Visitas" at bounding box center [366, 419] width 123 height 12
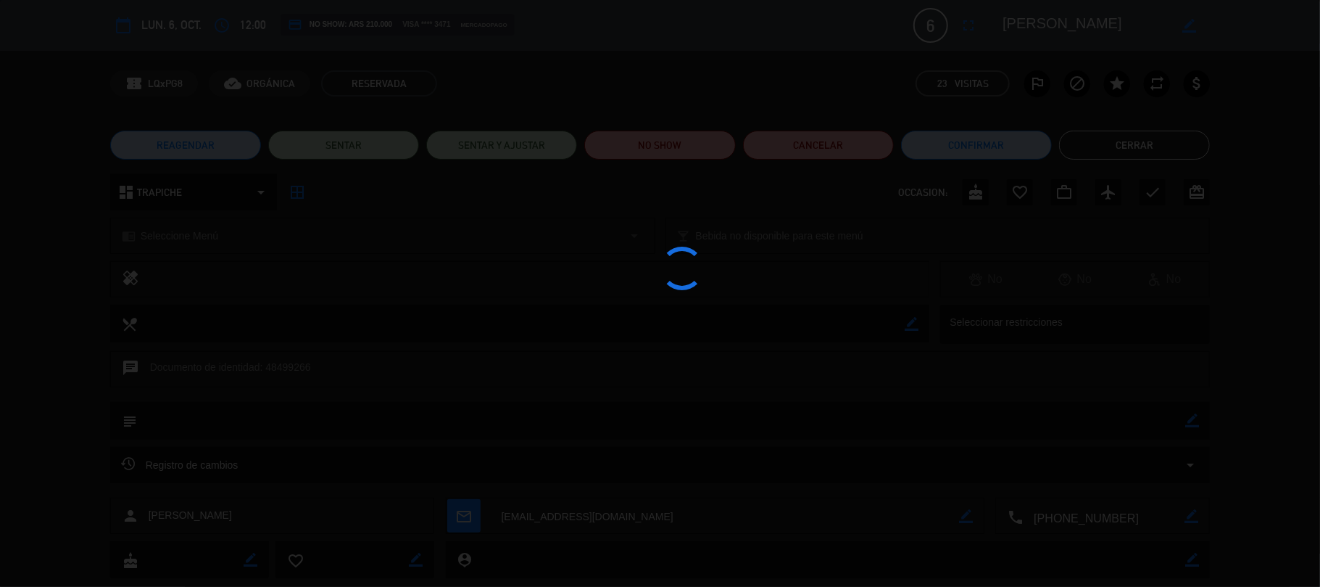
click at [1097, 135] on div at bounding box center [660, 293] width 1320 height 587
click at [1109, 155] on div at bounding box center [660, 293] width 1320 height 587
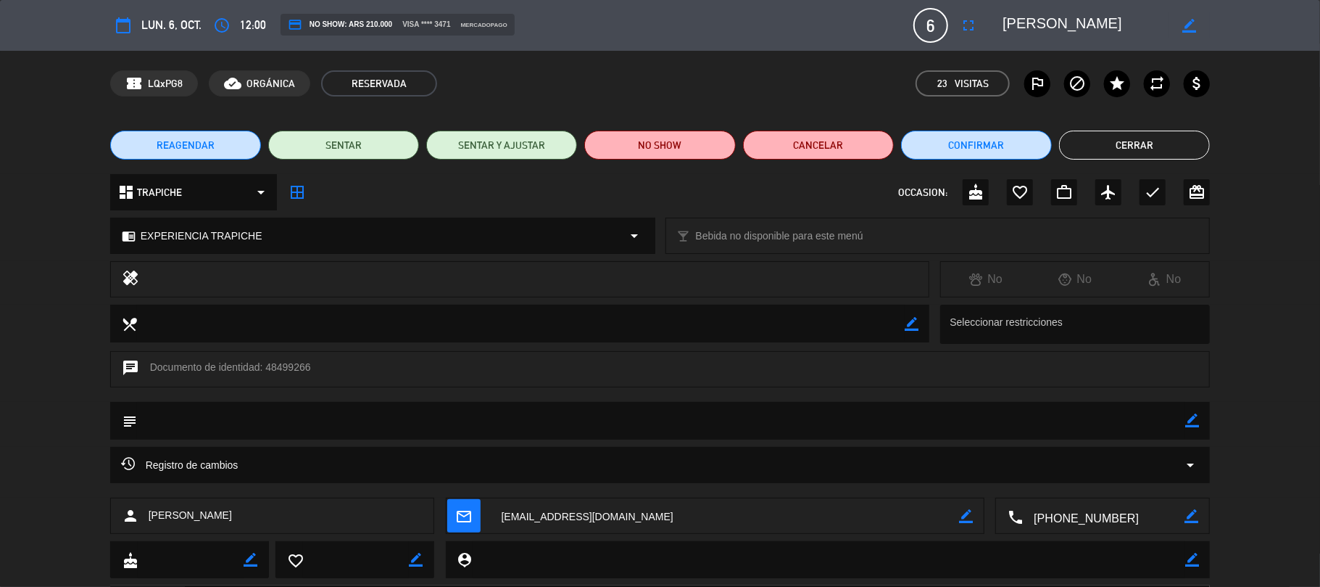
click at [1106, 155] on button "Cerrar" at bounding box center [1134, 145] width 151 height 29
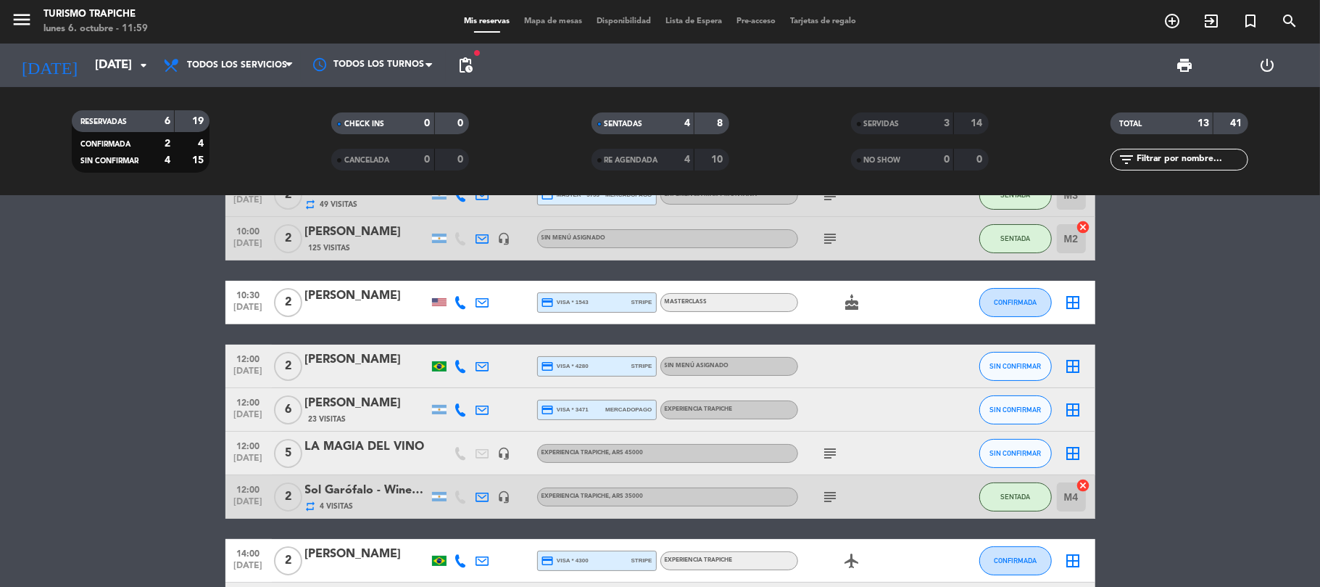
click at [155, 405] on bookings-row "10:00 [DATE] 2 [PERSON_NAME] x2 repeat 101 Visitas credit_card visa * 7609 stri…" at bounding box center [660, 378] width 1320 height 496
click at [830, 453] on icon "subject" at bounding box center [830, 452] width 17 height 17
click at [123, 413] on bookings-row "10:00 [DATE] 2 [PERSON_NAME] x2 repeat 101 Visitas credit_card visa * 7609 stri…" at bounding box center [660, 378] width 1320 height 496
click at [116, 386] on bookings-row "10:00 [DATE] 2 [PERSON_NAME] x2 repeat 101 Visitas credit_card visa * 7609 stri…" at bounding box center [660, 378] width 1320 height 496
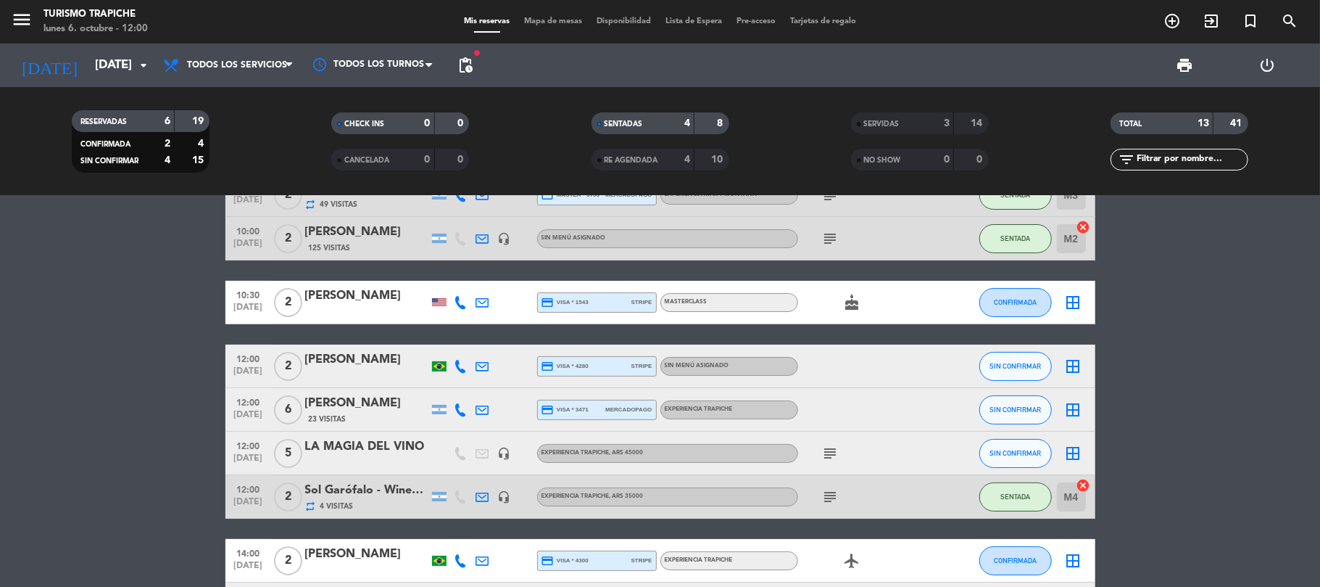
scroll to position [193, 0]
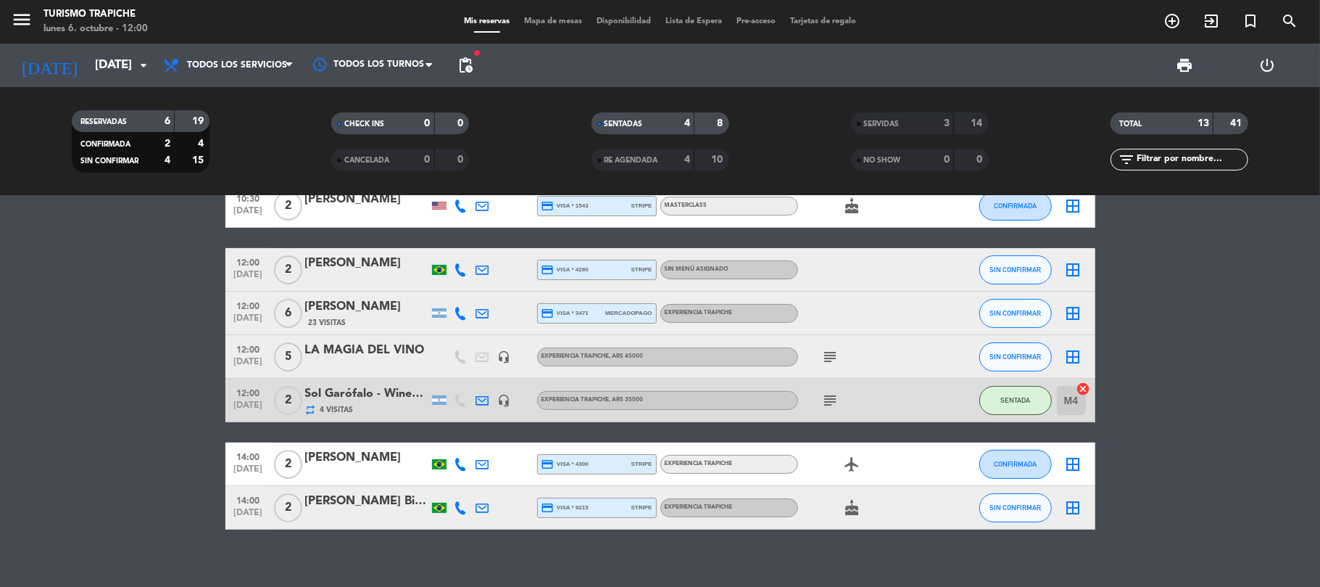
click at [135, 367] on bookings-row "10:00 [DATE] 2 [PERSON_NAME] x2 repeat 101 Visitas credit_card visa * 7609 stri…" at bounding box center [660, 281] width 1320 height 496
click at [0, 406] on bookings-row "10:00 [DATE] 2 [PERSON_NAME] x2 repeat 101 Visitas credit_card visa * 7609 stri…" at bounding box center [660, 281] width 1320 height 496
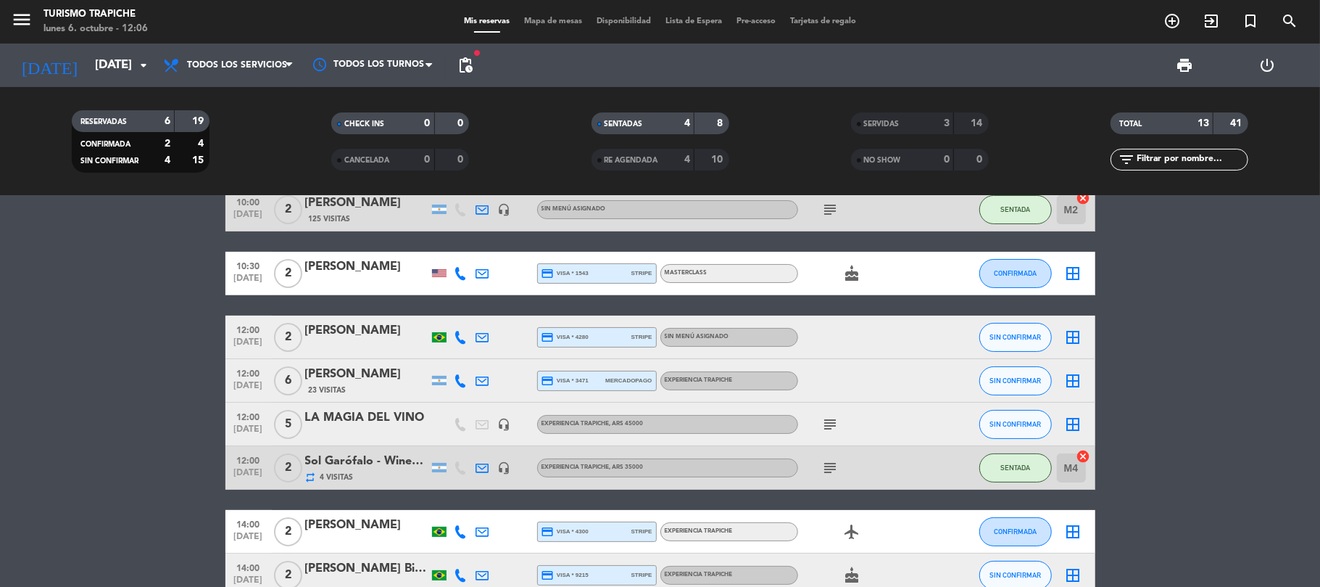
scroll to position [96, 0]
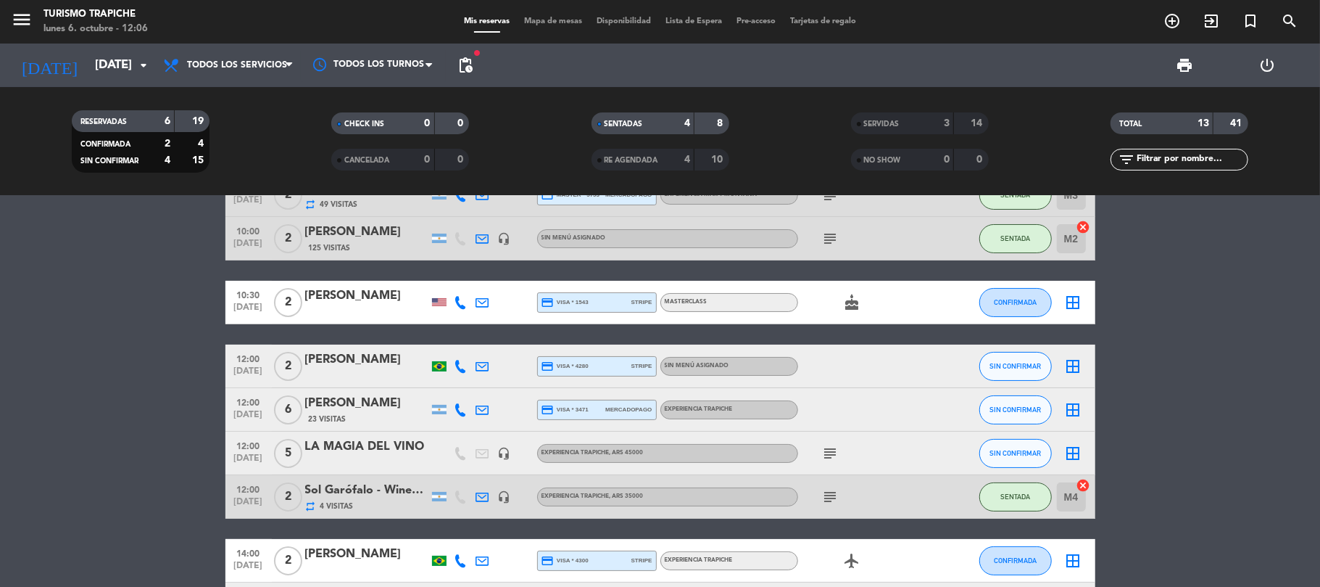
click at [10, 402] on bookings-row "10:00 [DATE] 2 [PERSON_NAME] x2 repeat 101 Visitas credit_card visa * 7609 stri…" at bounding box center [660, 378] width 1320 height 496
